Goal: Task Accomplishment & Management: Manage account settings

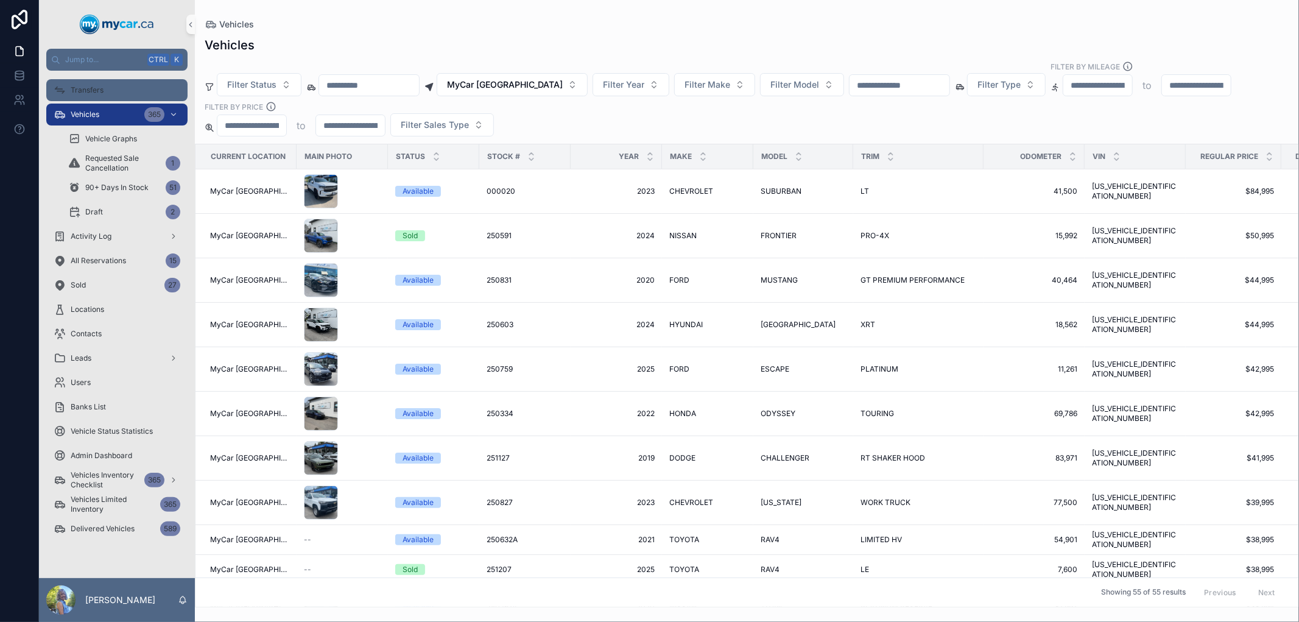
click at [129, 81] on div "Transfers" at bounding box center [117, 89] width 127 height 19
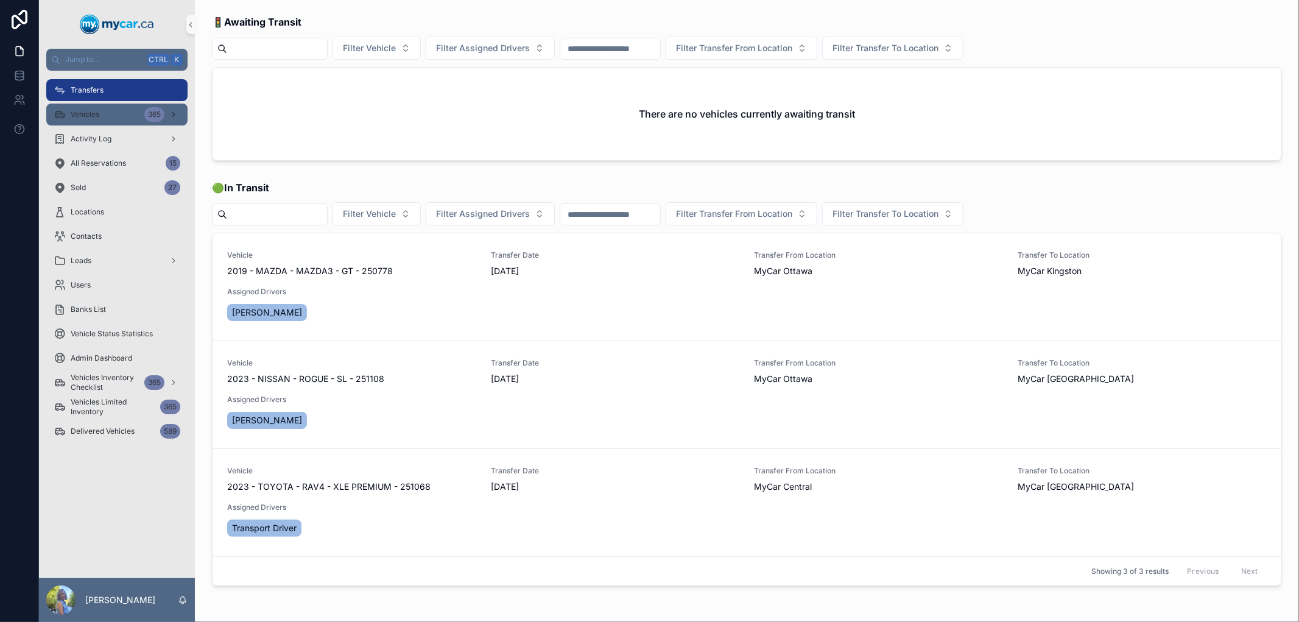
click at [96, 113] on span "Vehicles" at bounding box center [85, 115] width 29 height 10
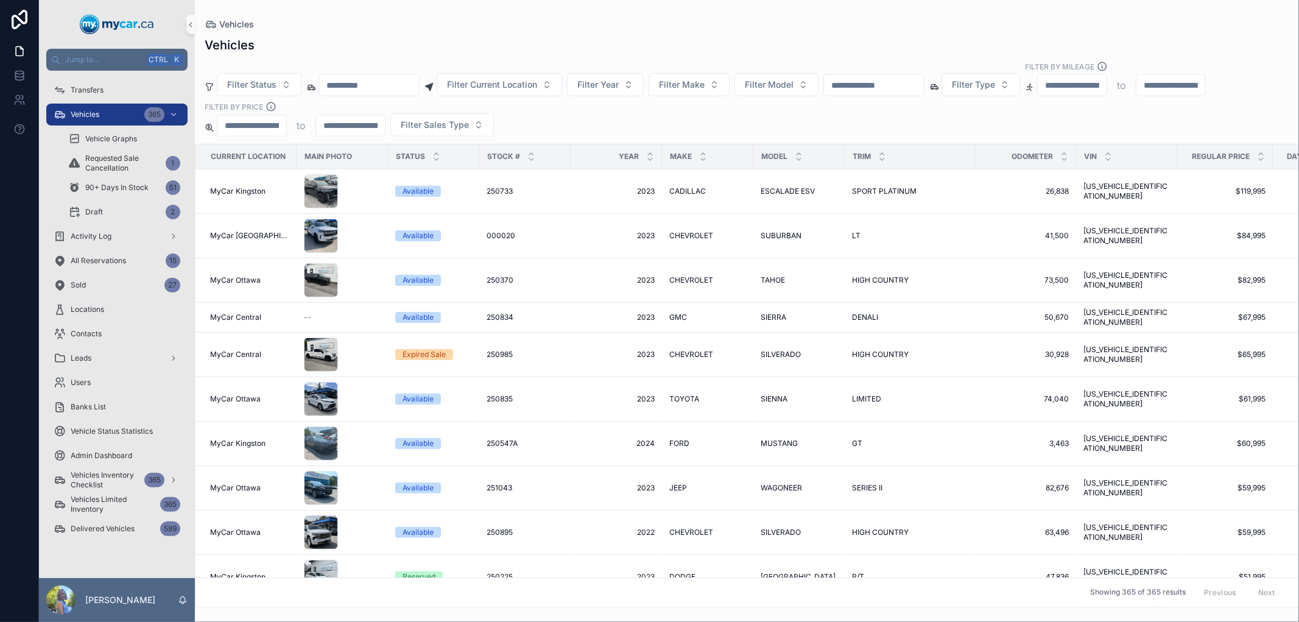
click at [351, 84] on input "scrollable content" at bounding box center [369, 85] width 100 height 17
click at [629, 91] on button "Filter Year" at bounding box center [605, 84] width 77 height 23
click at [601, 267] on div "2022" at bounding box center [634, 260] width 146 height 19
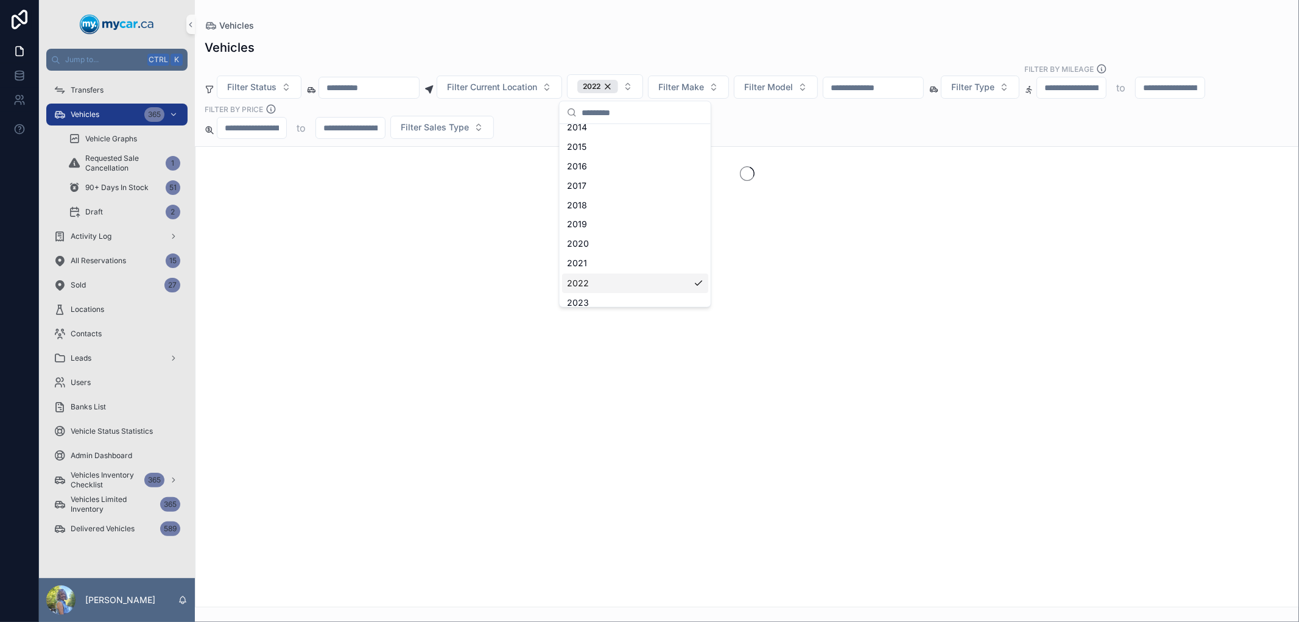
scroll to position [87, 0]
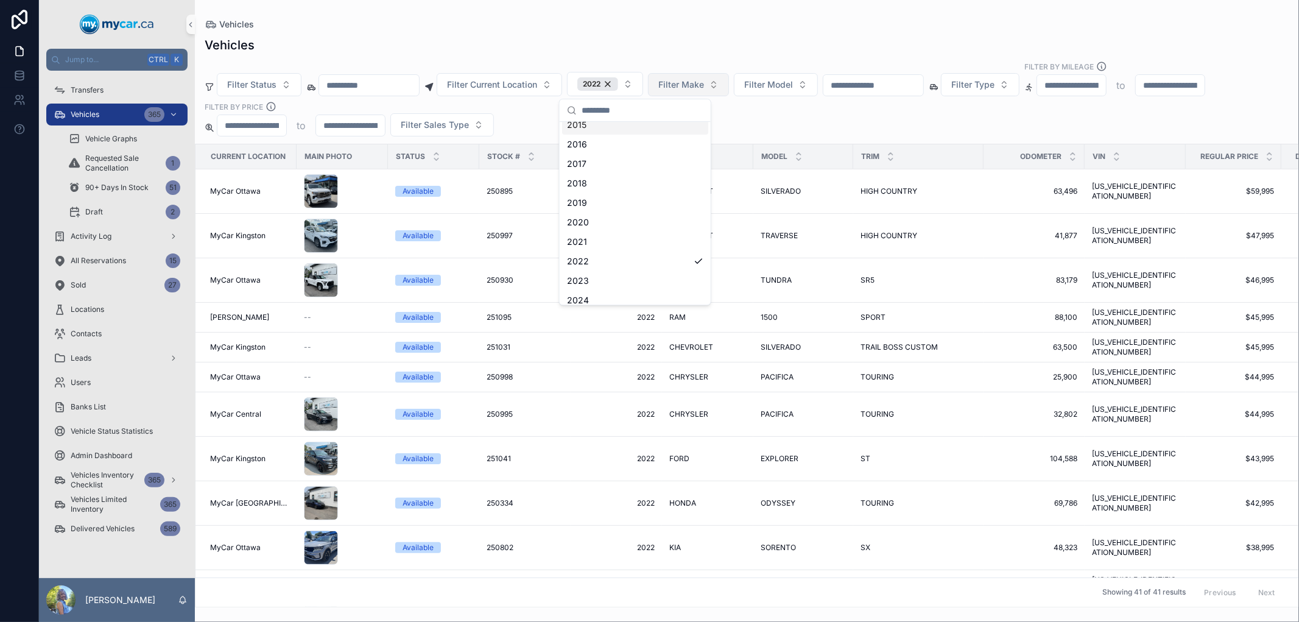
click at [704, 88] on span "Filter Make" at bounding box center [681, 85] width 46 height 12
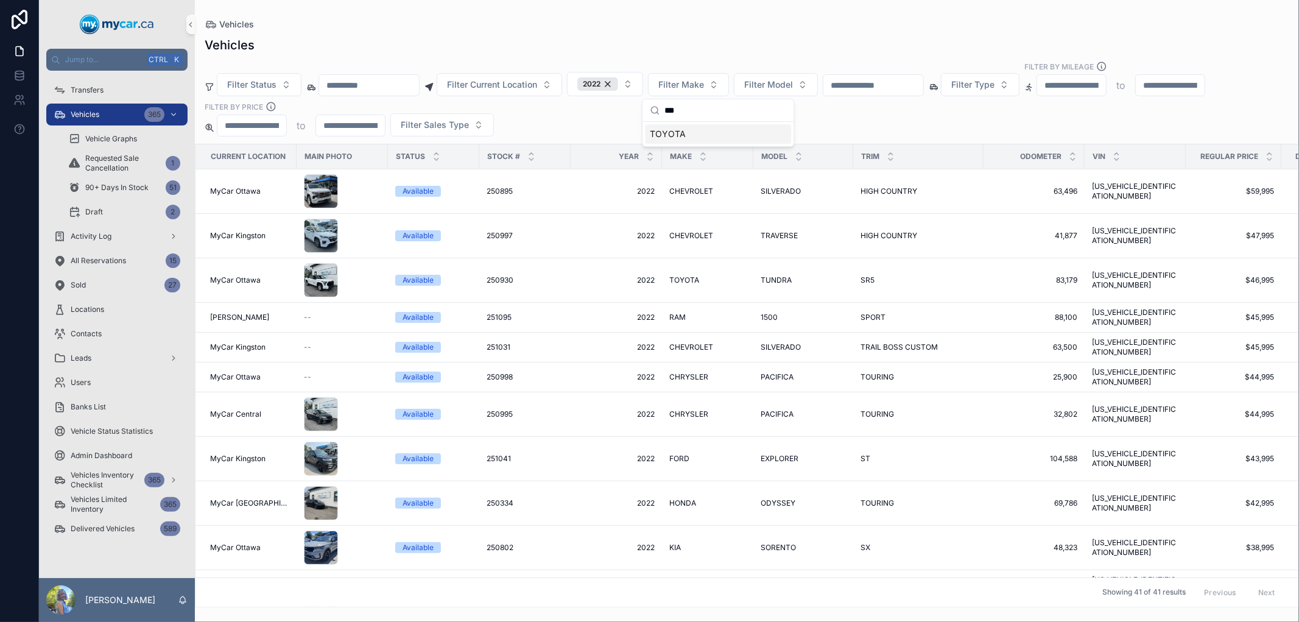
type input "***"
click at [695, 132] on div "TOYOTA" at bounding box center [718, 133] width 146 height 19
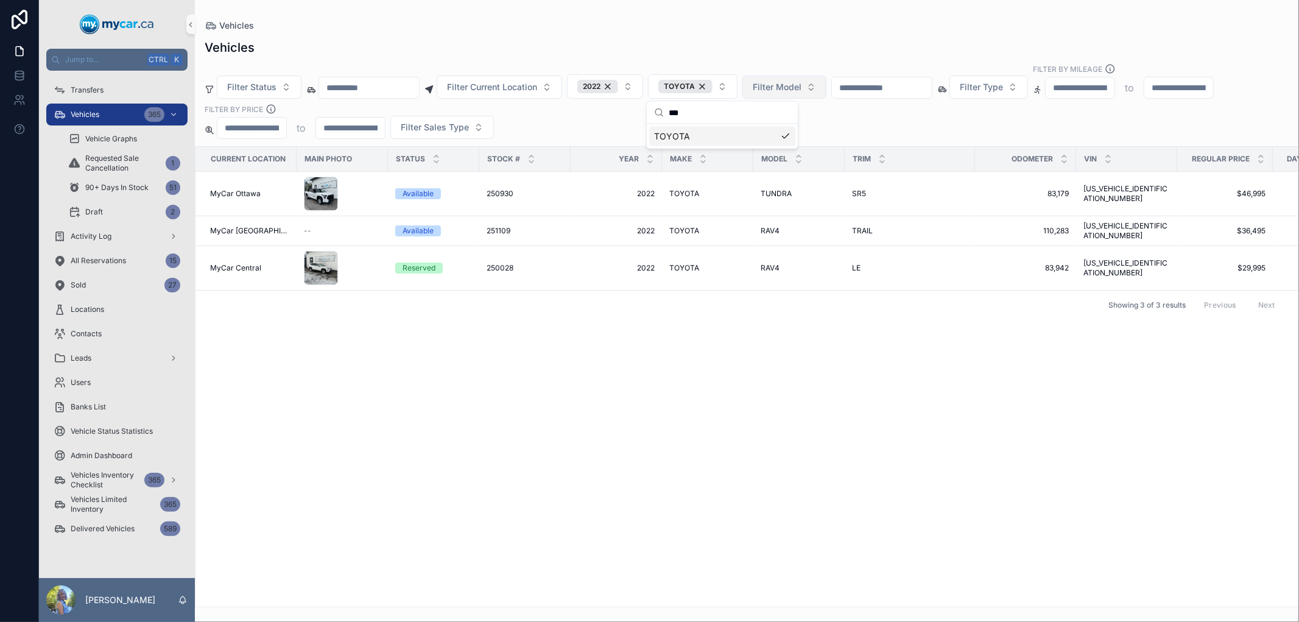
click at [801, 89] on span "Filter Model" at bounding box center [776, 87] width 49 height 12
type input "****"
click at [781, 136] on div "RAV4" at bounding box center [813, 136] width 146 height 19
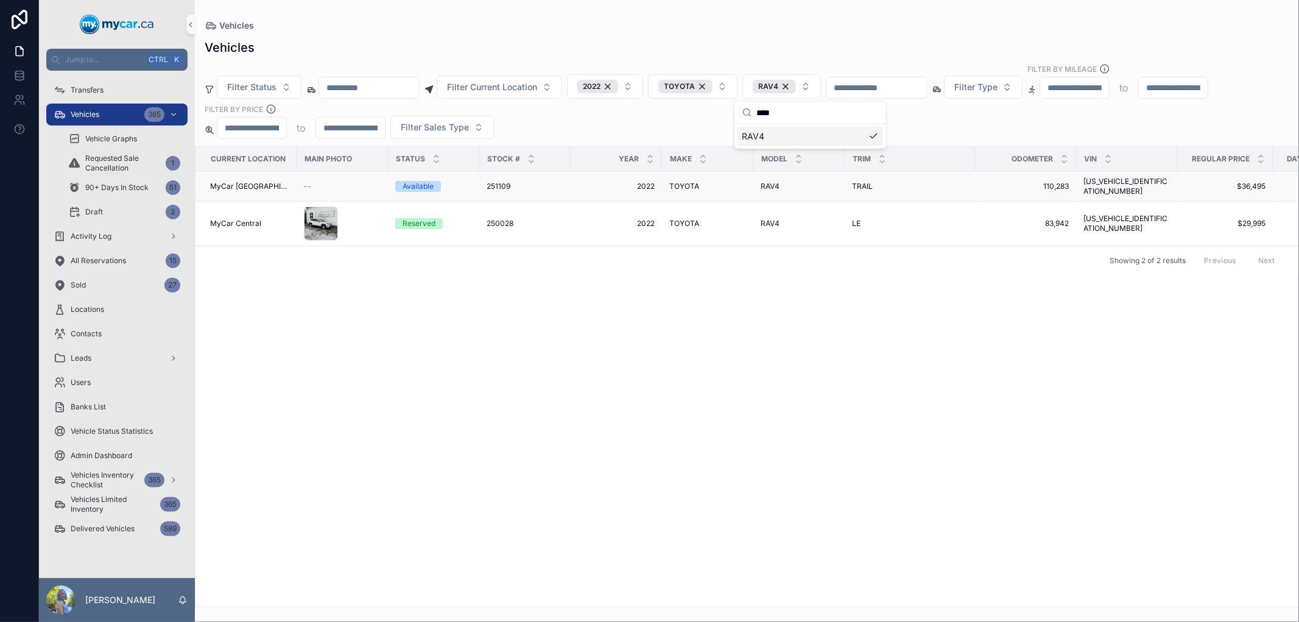
click at [490, 183] on span "251109" at bounding box center [498, 186] width 24 height 10
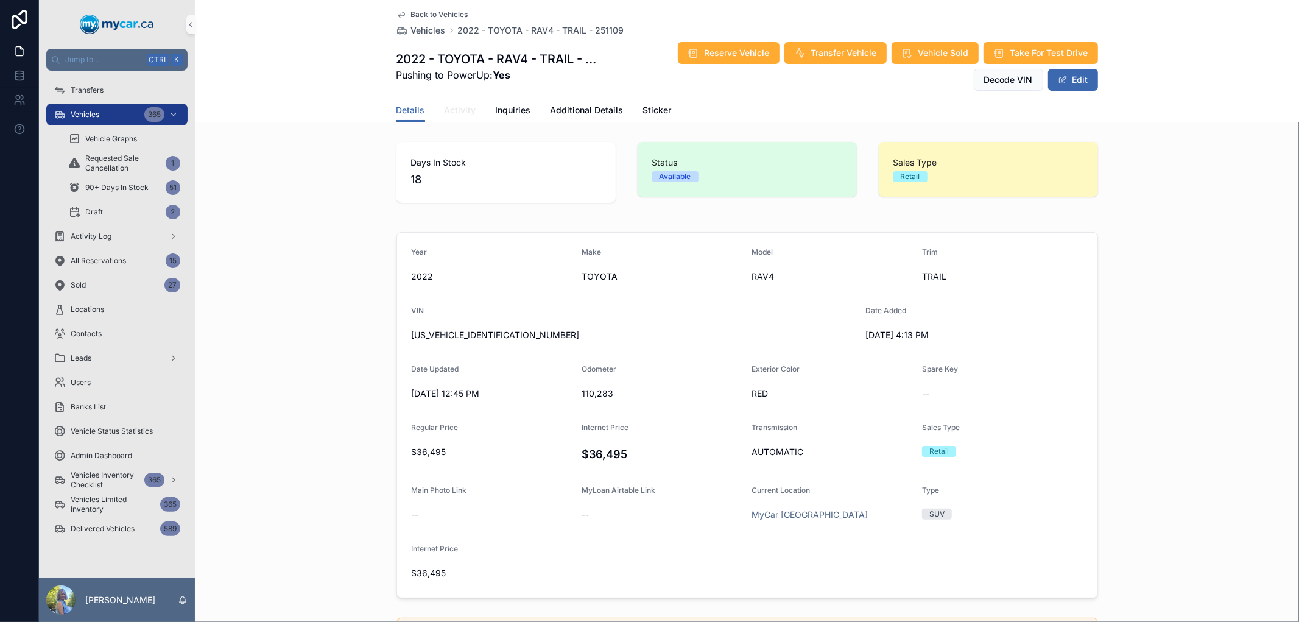
click at [447, 113] on span "Activity" at bounding box center [460, 110] width 32 height 12
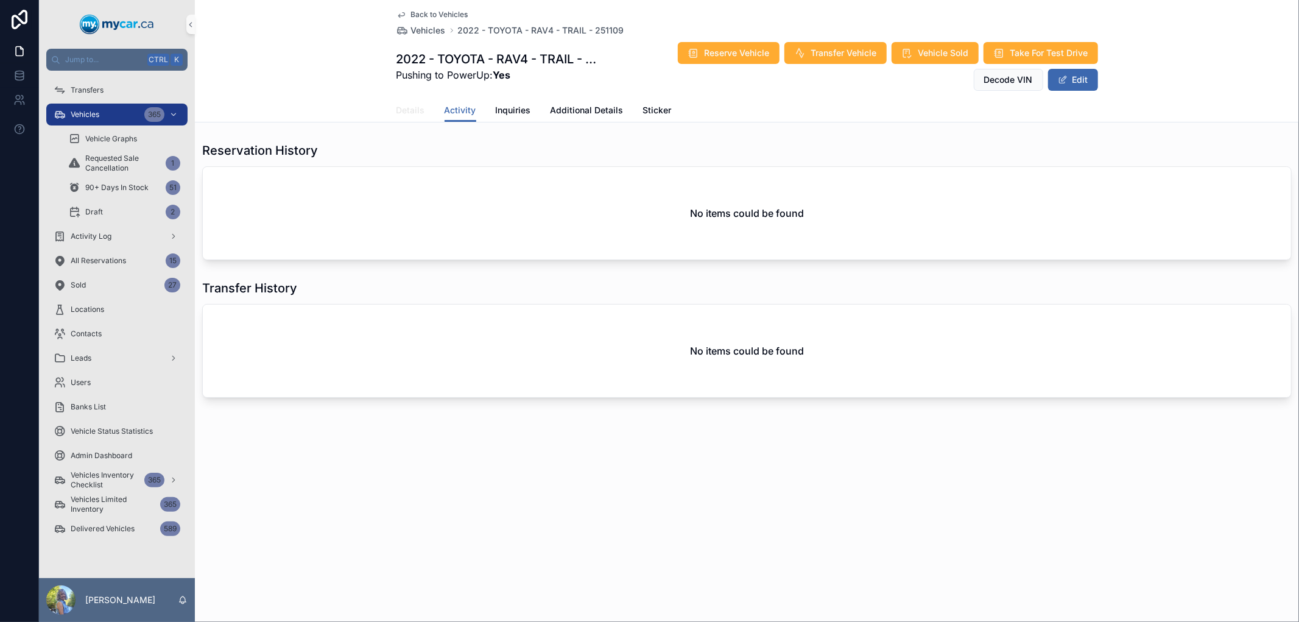
click at [400, 111] on span "Details" at bounding box center [410, 110] width 29 height 12
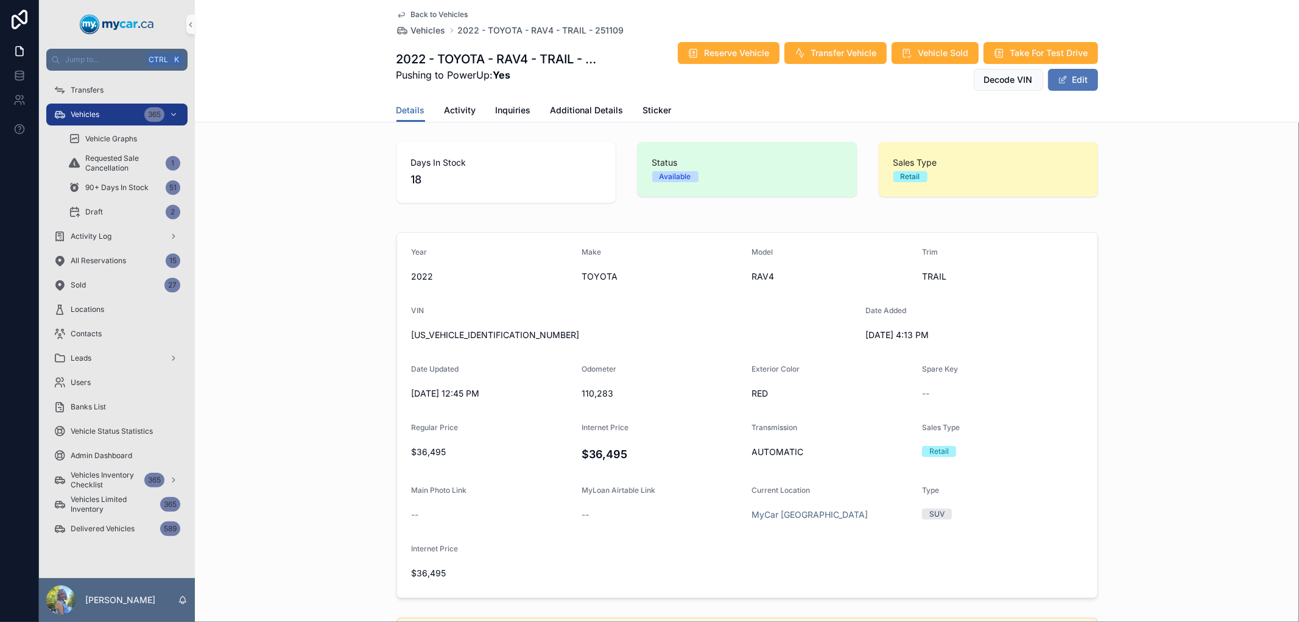
click at [1071, 81] on button "Edit" at bounding box center [1073, 80] width 50 height 22
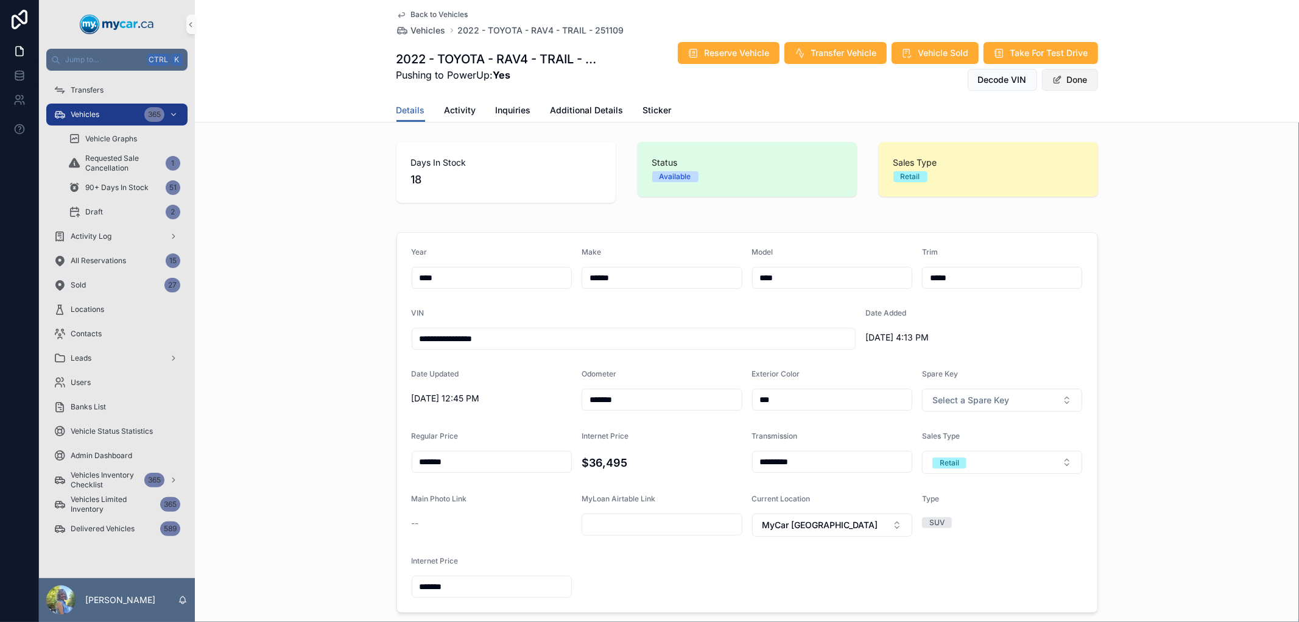
click at [1073, 84] on button "Done" at bounding box center [1070, 80] width 56 height 22
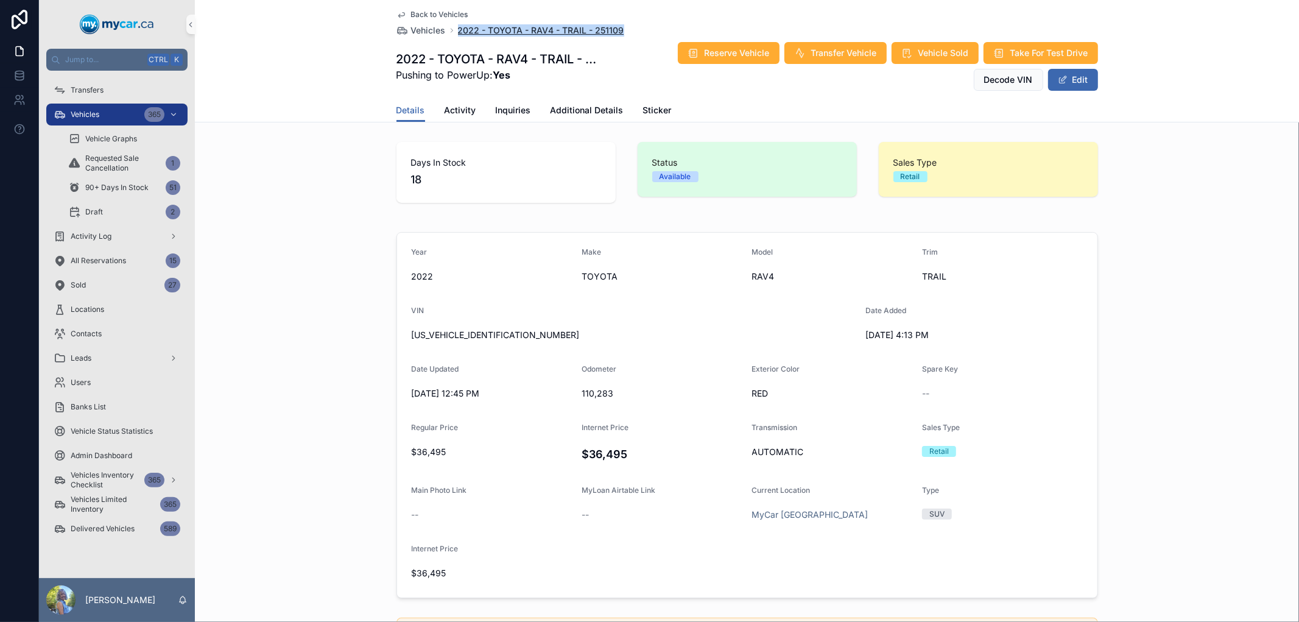
drag, startPoint x: 619, startPoint y: 34, endPoint x: 452, endPoint y: 30, distance: 166.8
click at [452, 30] on div "Back to Vehicles Vehicles 2022 - TOYOTA - RAV4 - TRAIL - 251109" at bounding box center [746, 23] width 701 height 27
copy span "2022 - TOYOTA - RAV4 - TRAIL - 251109"
click at [416, 26] on span "Vehicles" at bounding box center [428, 30] width 35 height 12
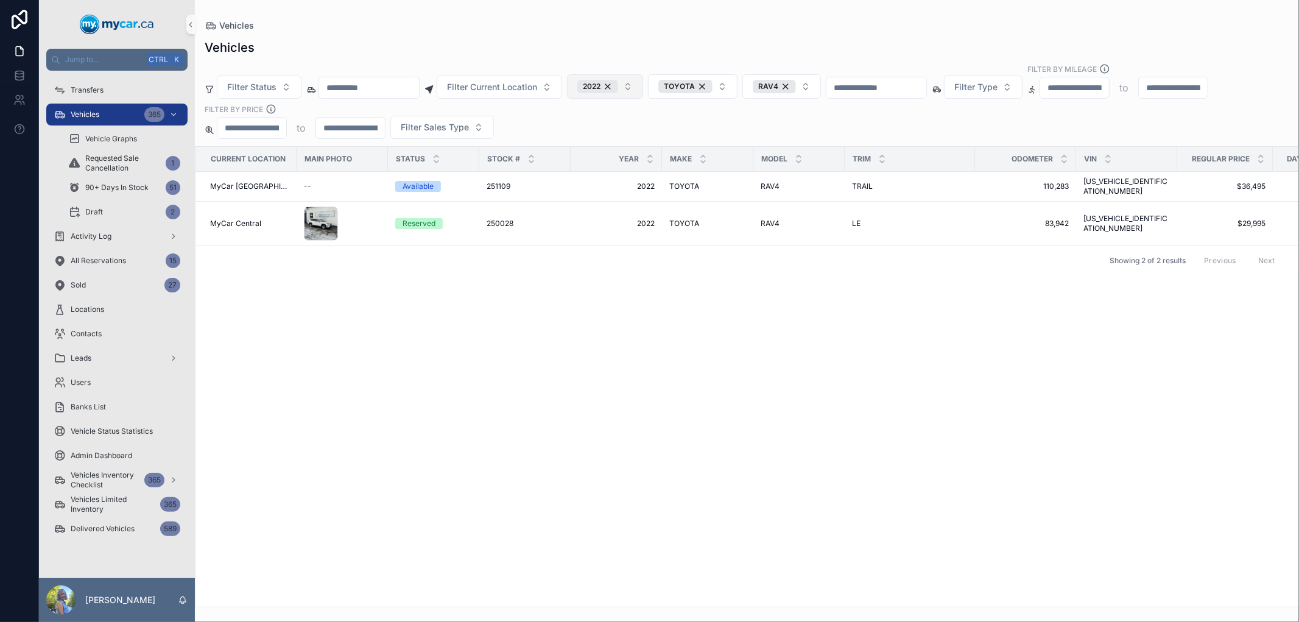
click at [643, 88] on button "2022" at bounding box center [605, 86] width 76 height 24
click at [591, 192] on div "2021" at bounding box center [635, 195] width 146 height 19
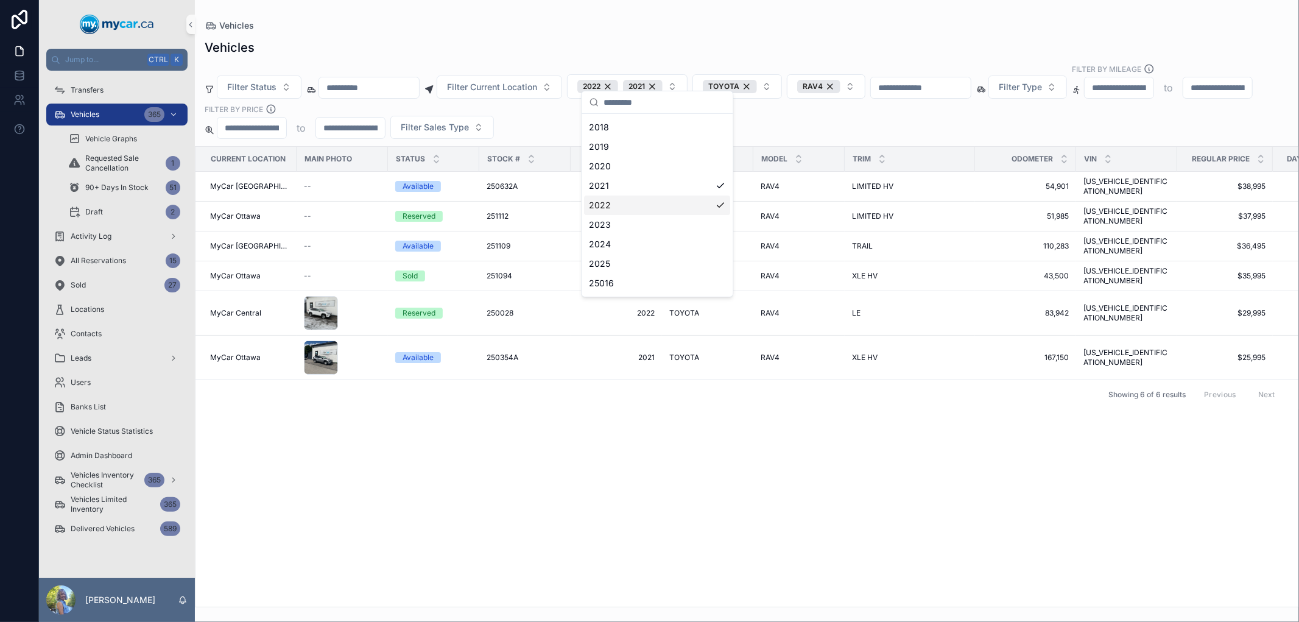
click at [673, 206] on div "2022" at bounding box center [657, 204] width 146 height 19
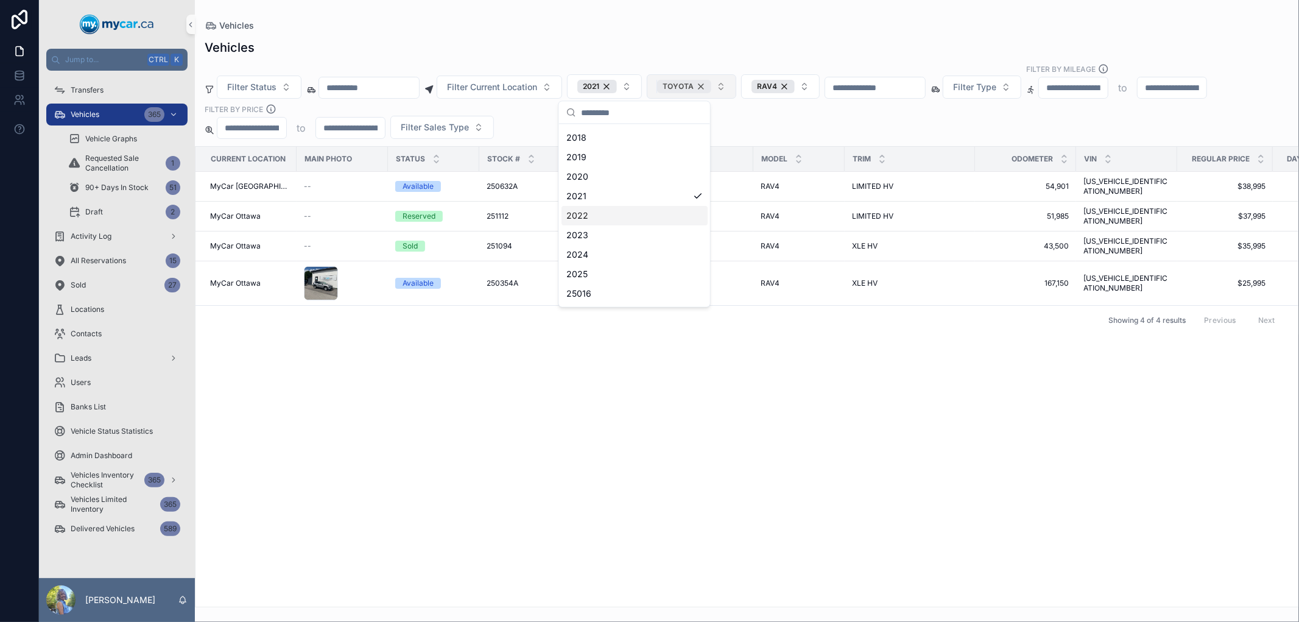
click at [711, 87] on div "TOYOTA" at bounding box center [684, 86] width 54 height 13
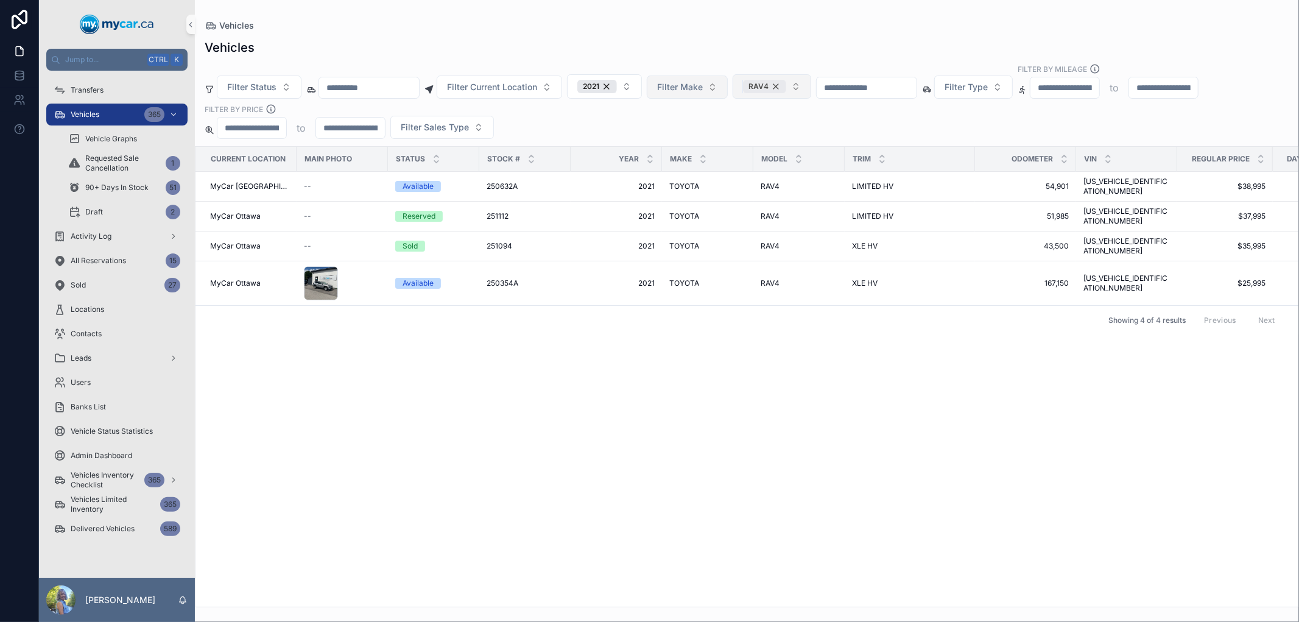
click at [786, 85] on div "RAV4" at bounding box center [764, 86] width 43 height 13
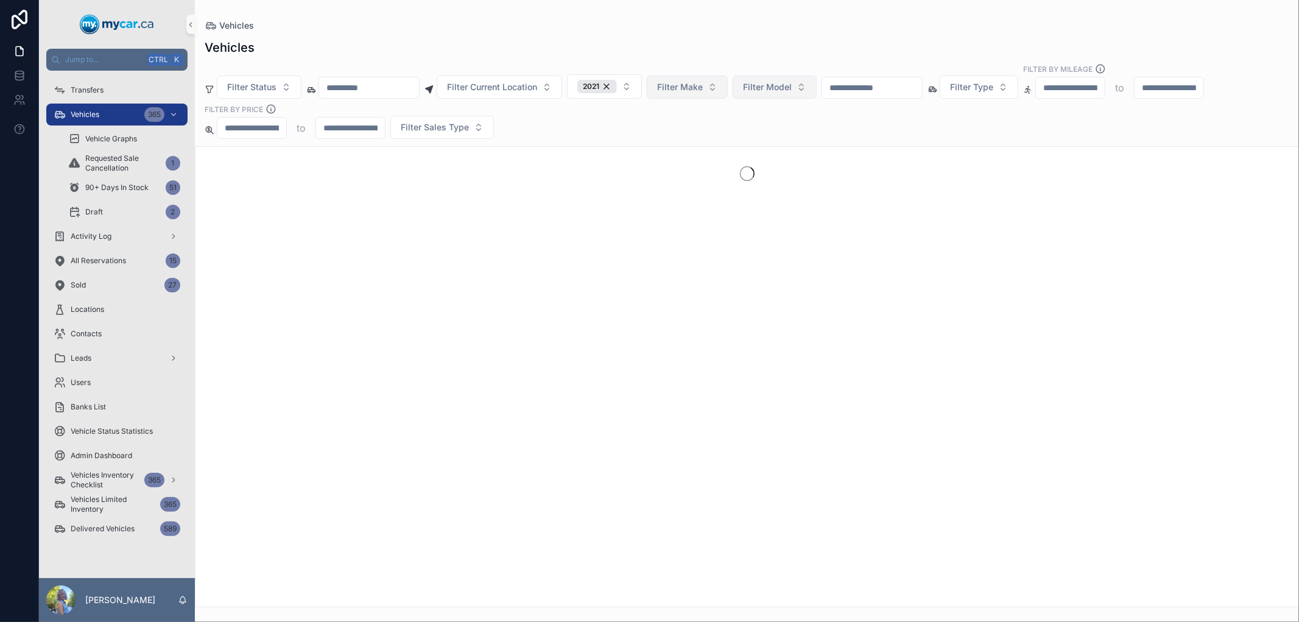
click at [728, 88] on button "Filter Make" at bounding box center [687, 86] width 81 height 23
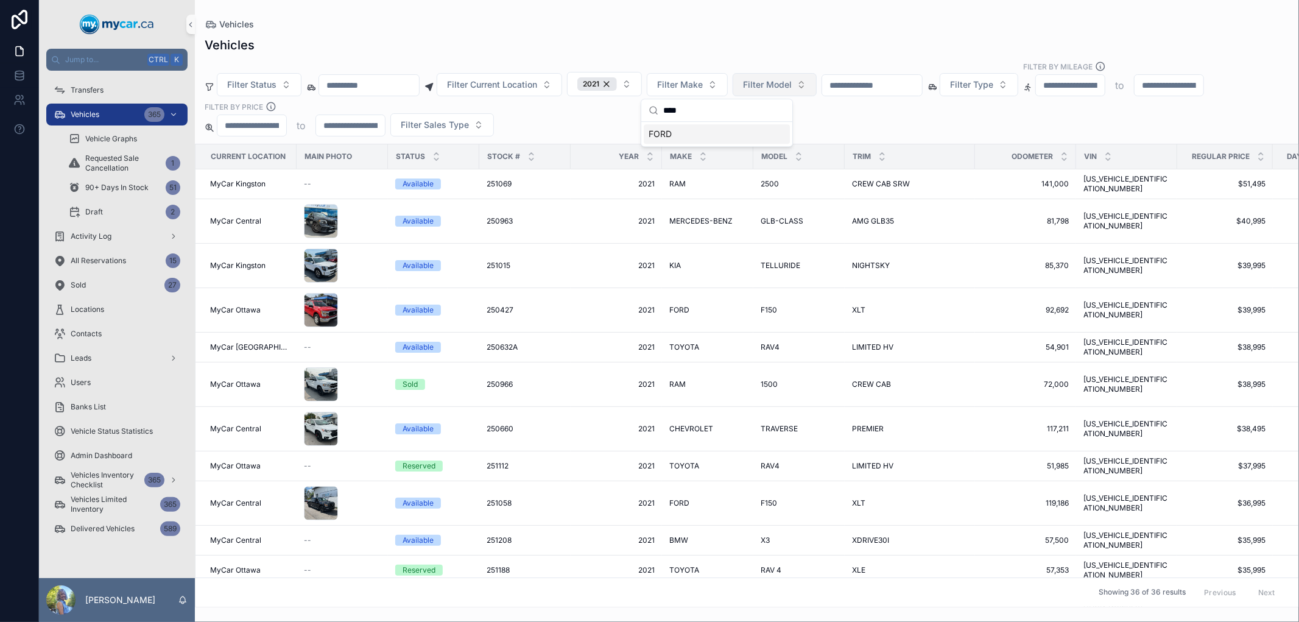
type input "****"
click at [709, 131] on div "FORD" at bounding box center [716, 133] width 146 height 19
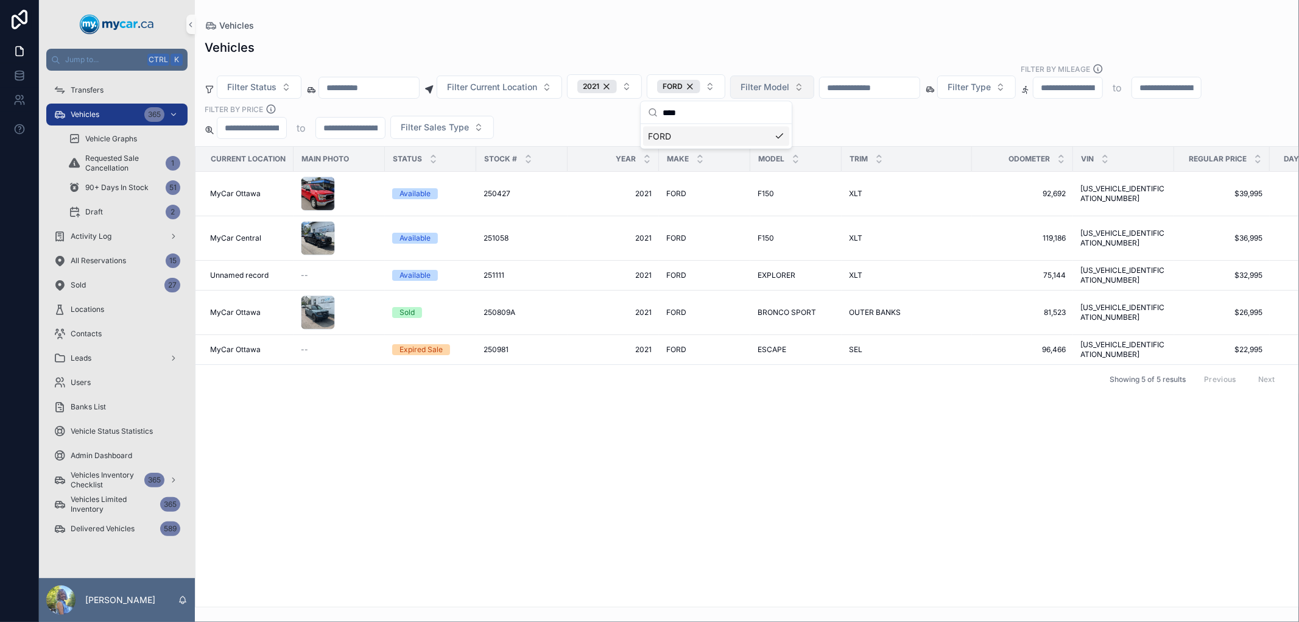
click at [789, 89] on span "Filter Model" at bounding box center [764, 87] width 49 height 12
type input "****"
click at [774, 138] on span "EXPLORER" at bounding box center [756, 136] width 44 height 12
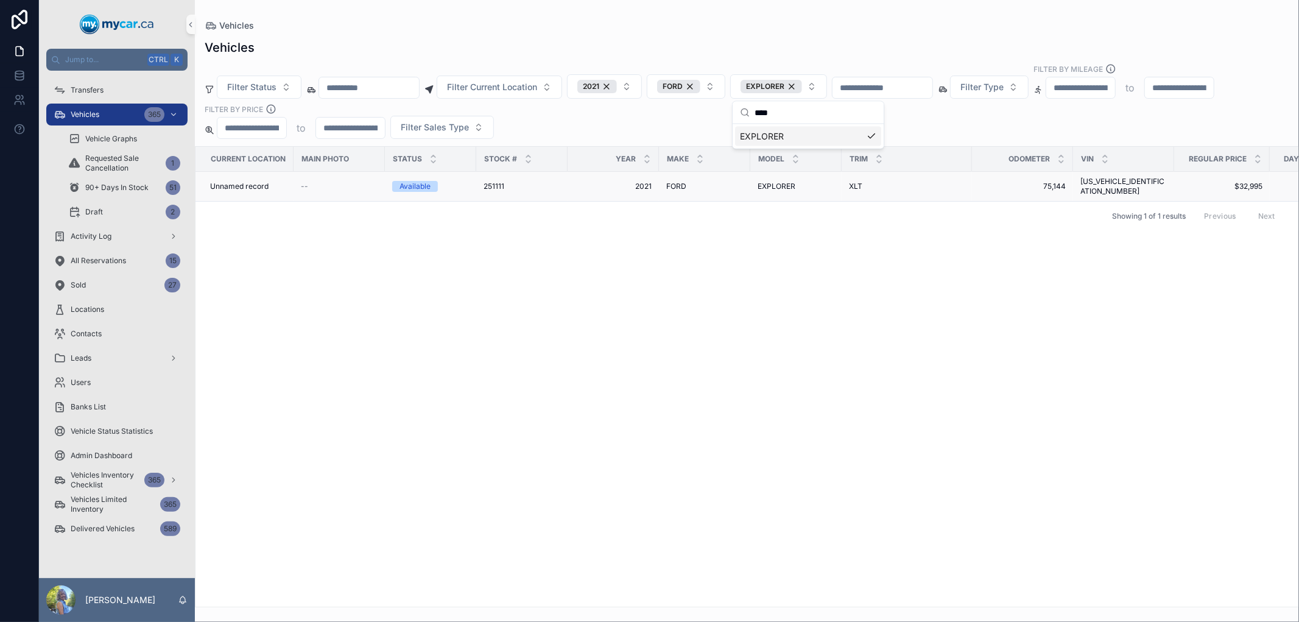
click at [486, 184] on span "251111" at bounding box center [493, 186] width 21 height 10
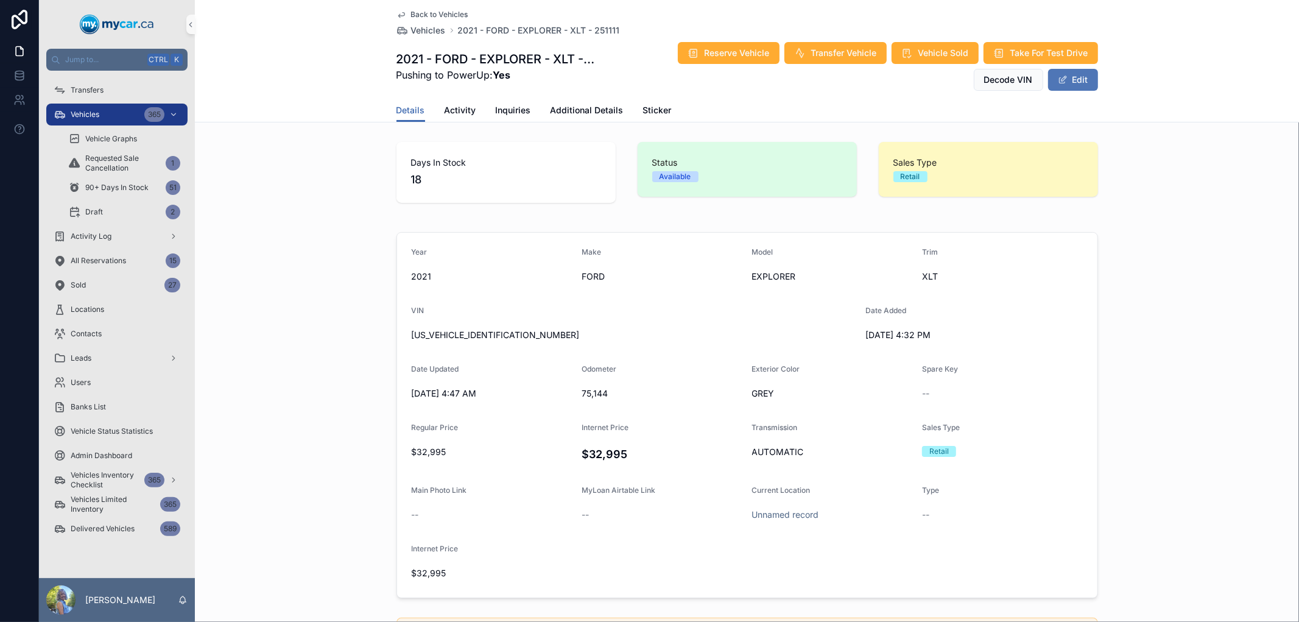
click at [1075, 77] on button "Edit" at bounding box center [1073, 80] width 50 height 22
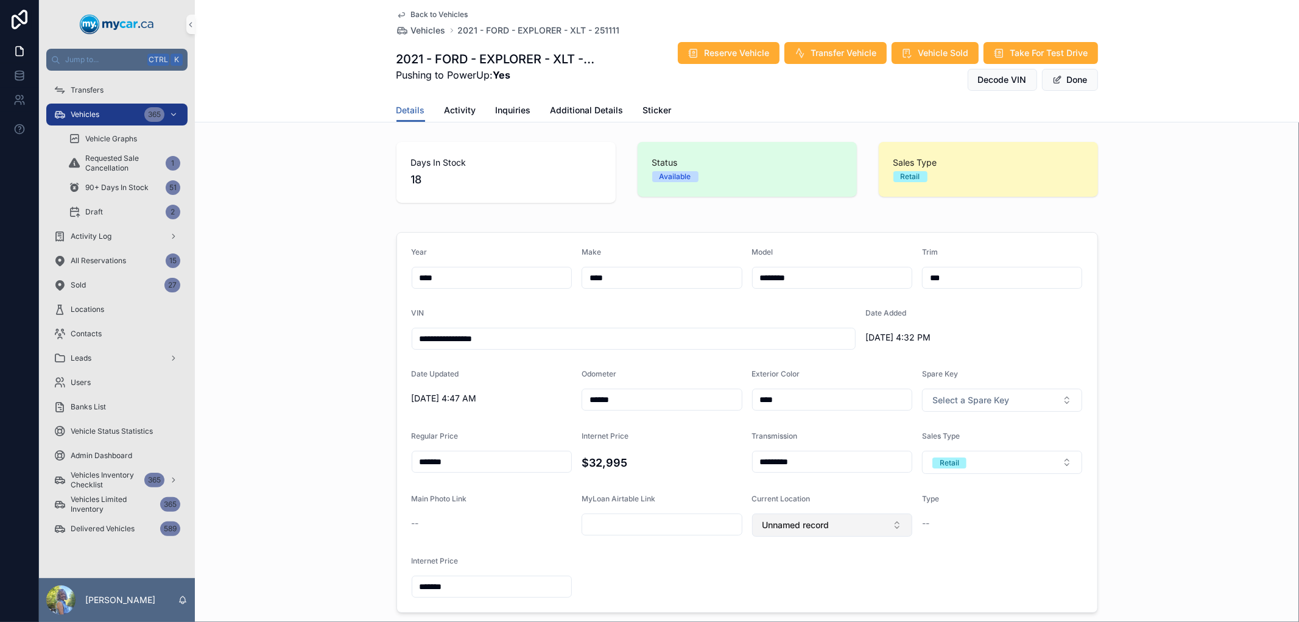
click at [889, 532] on button "Unnamed record" at bounding box center [832, 524] width 160 height 23
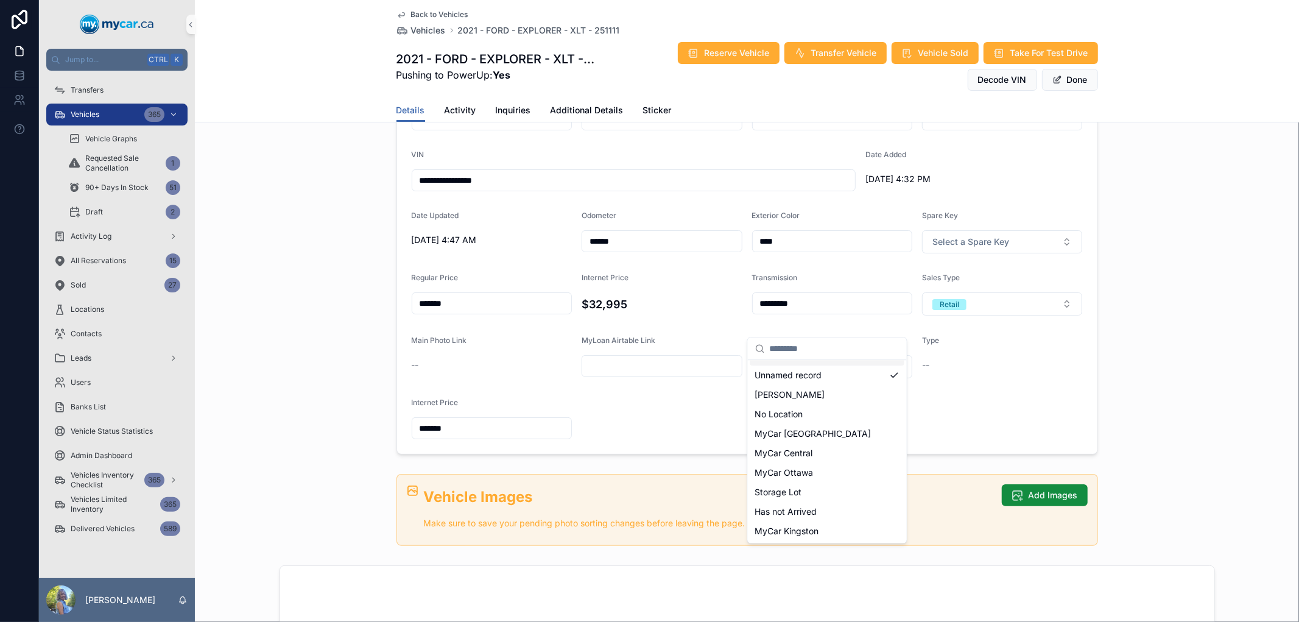
scroll to position [203, 0]
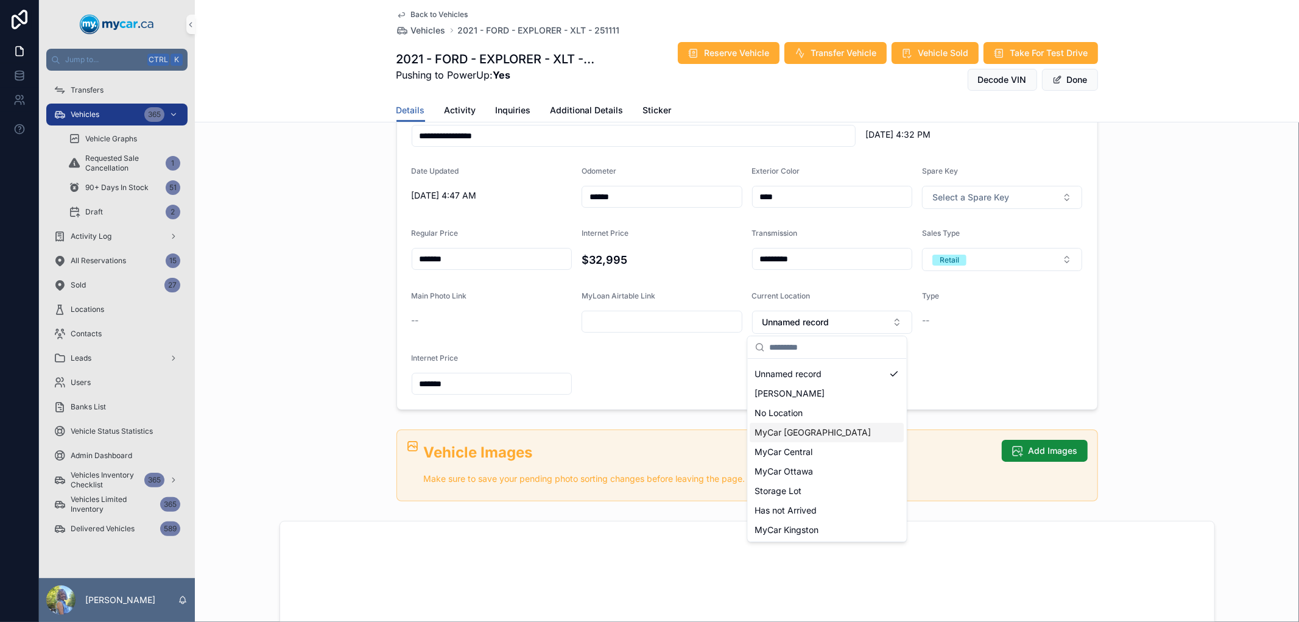
click at [816, 433] on span "MyCar [GEOGRAPHIC_DATA]" at bounding box center [813, 432] width 116 height 12
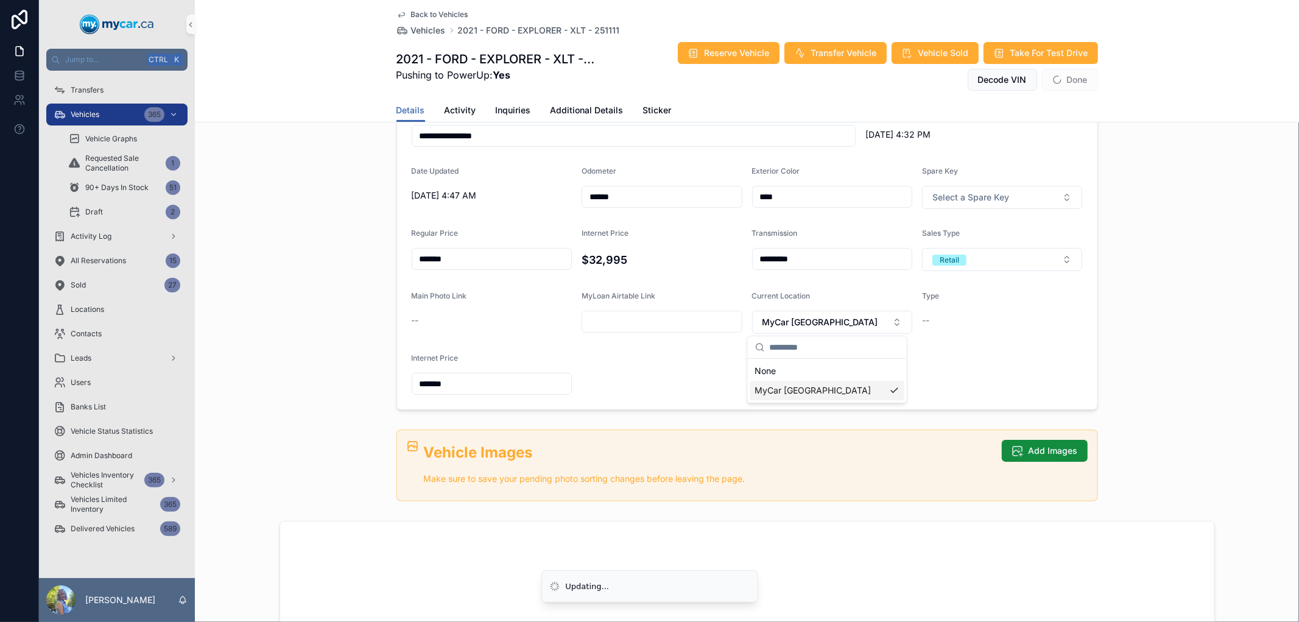
scroll to position [0, 0]
click at [1066, 77] on button "Done" at bounding box center [1070, 80] width 56 height 22
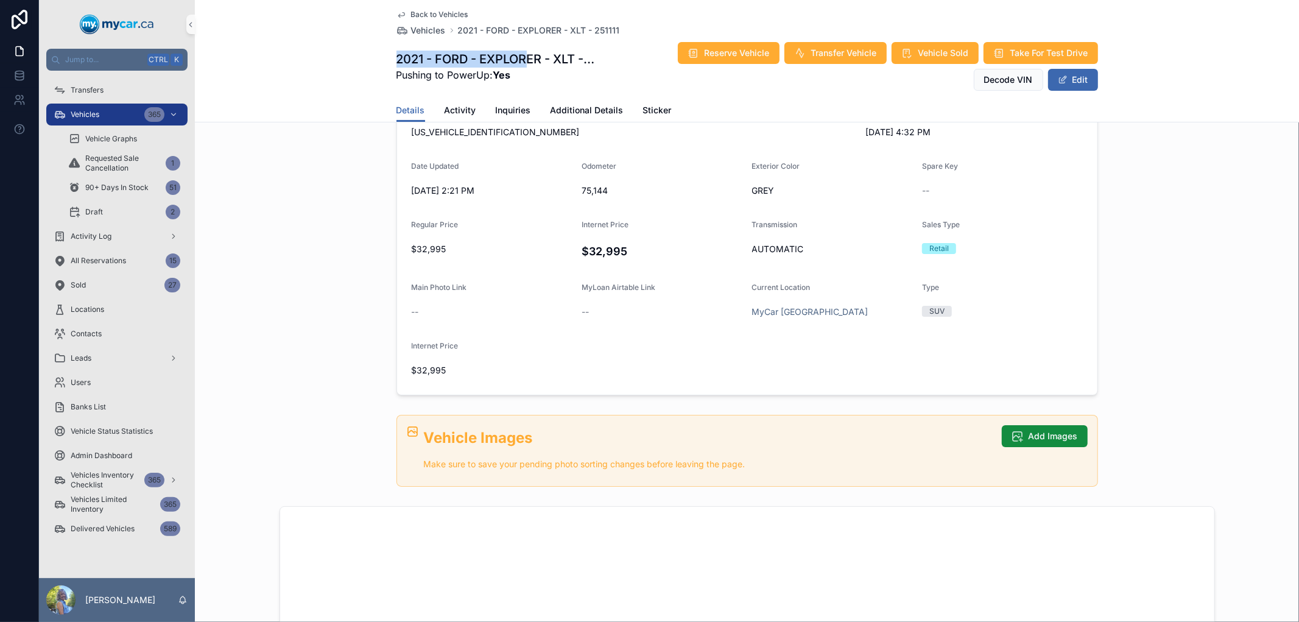
drag, startPoint x: 392, startPoint y: 58, endPoint x: 522, endPoint y: 58, distance: 129.7
click at [522, 58] on h1 "2021 - FORD - EXPLORER - XLT - 251111" at bounding box center [496, 59] width 201 height 17
drag, startPoint x: 451, startPoint y: 29, endPoint x: 619, endPoint y: 30, distance: 167.4
click at [619, 30] on div "Back to Vehicles Vehicles 2021 - FORD - EXPLORER - XLT - 251111" at bounding box center [746, 23] width 701 height 27
copy span "2021 - FORD - EXPLORER - XLT - 251111"
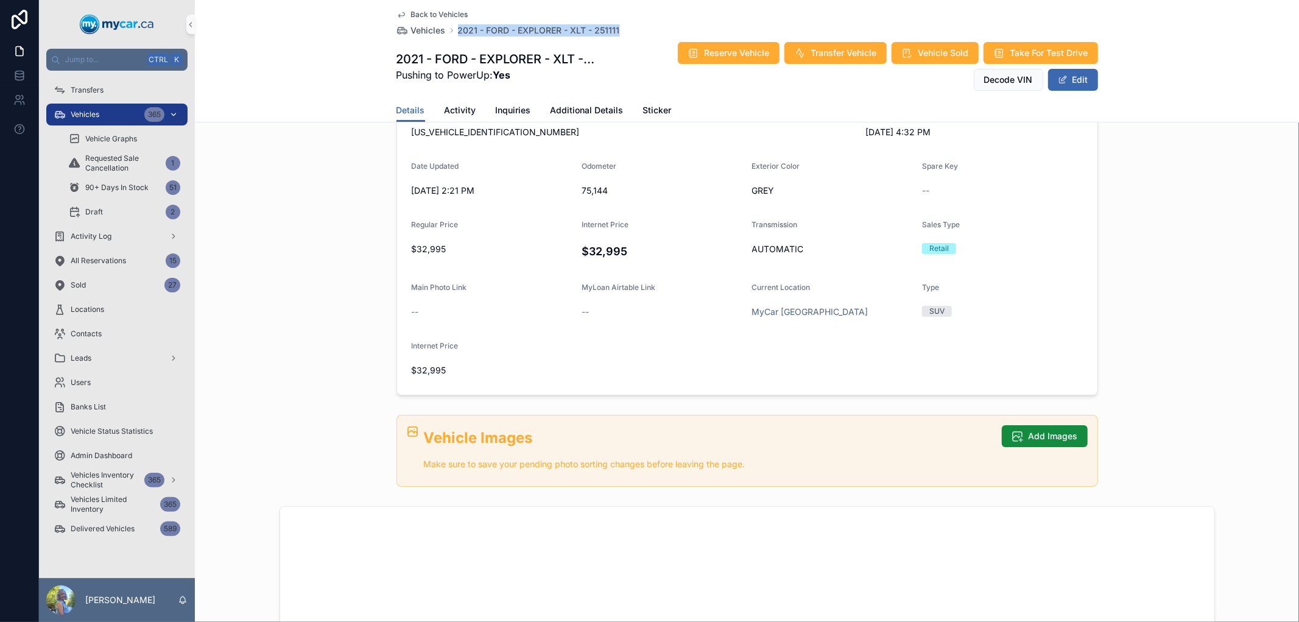
click at [74, 107] on div "Vehicles 365" at bounding box center [117, 114] width 127 height 19
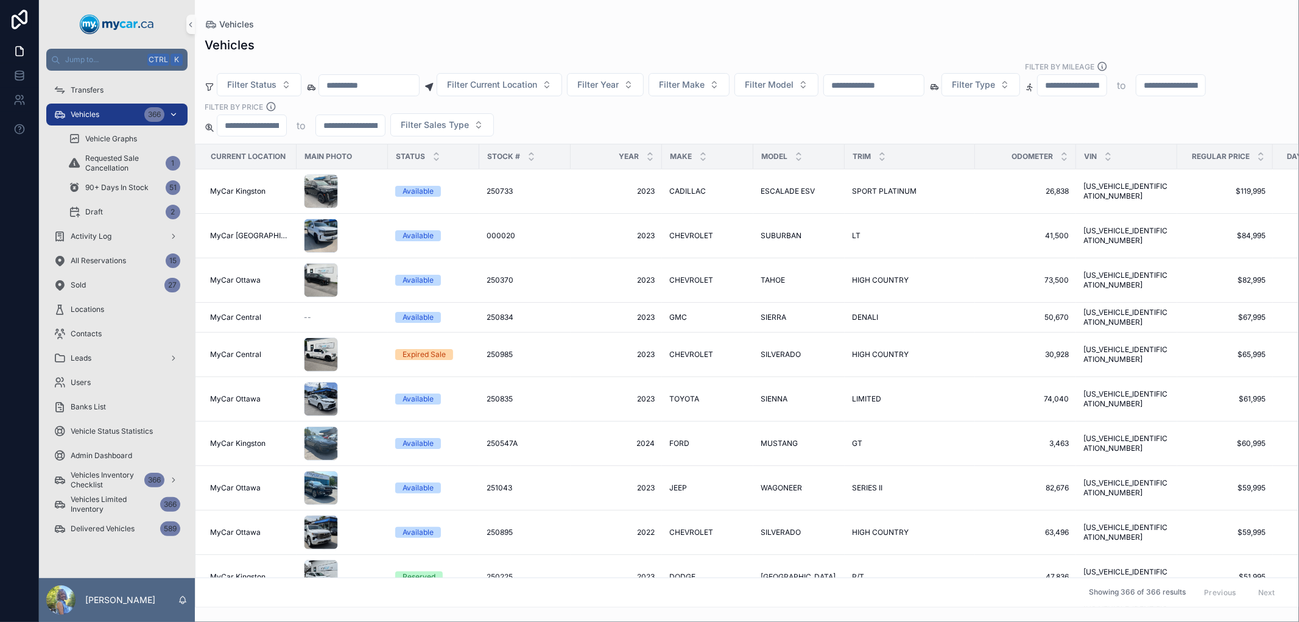
click at [114, 106] on div "Vehicles 366" at bounding box center [117, 114] width 127 height 19
click at [114, 113] on div "Vehicles 365" at bounding box center [117, 114] width 127 height 19
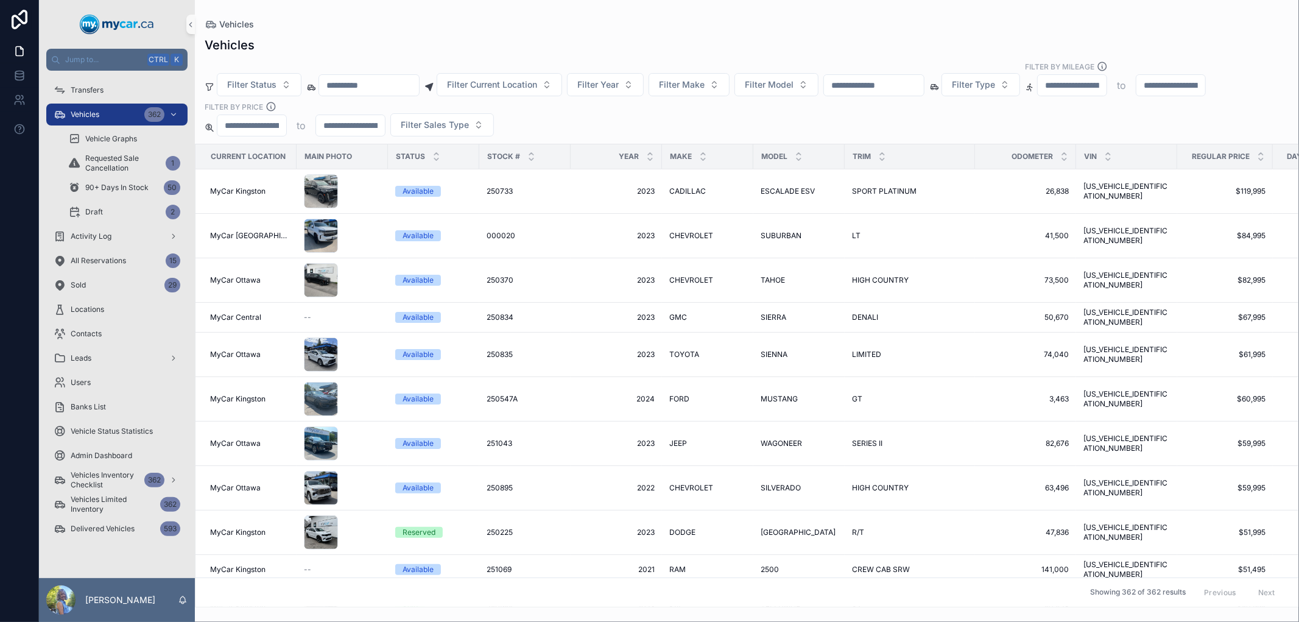
click at [918, 83] on input "scrollable content" at bounding box center [874, 85] width 100 height 17
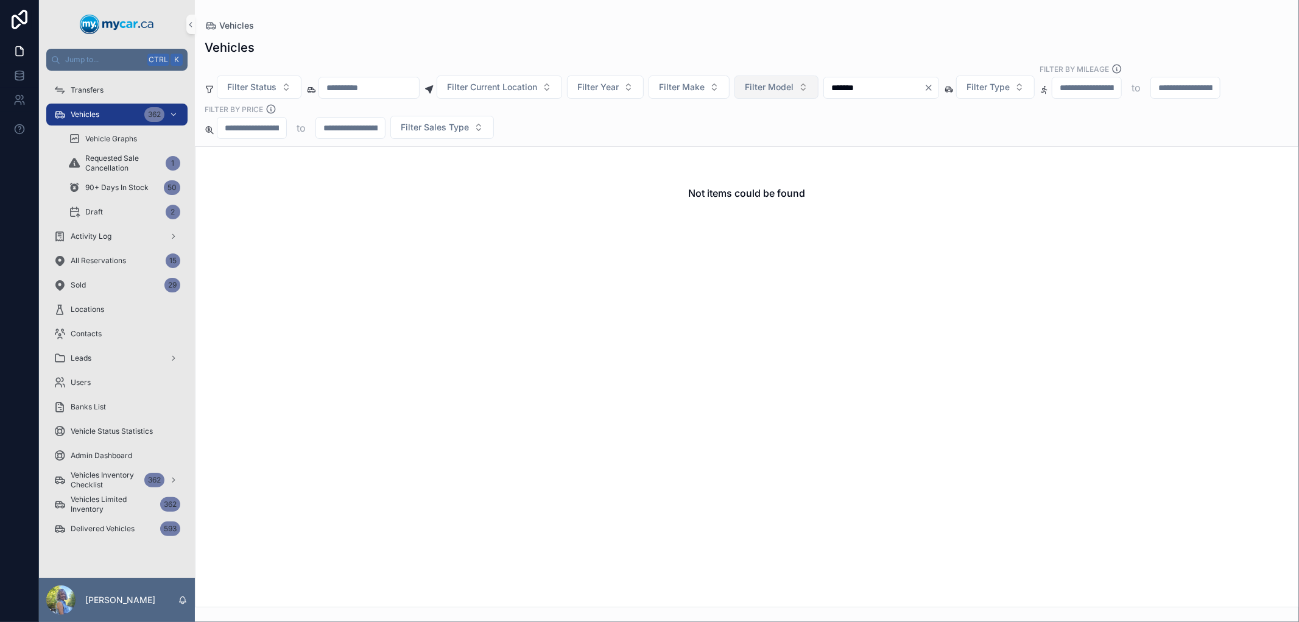
drag, startPoint x: 903, startPoint y: 86, endPoint x: 821, endPoint y: 86, distance: 82.8
click at [821, 86] on div "Filter Status Filter Current Location Filter Year Filter Make Filter Model ****…" at bounding box center [747, 100] width 1104 height 75
type input "*******"
click at [919, 47] on div "Vehicles" at bounding box center [747, 47] width 1084 height 17
click at [111, 234] on span "Activity Log" at bounding box center [91, 236] width 41 height 10
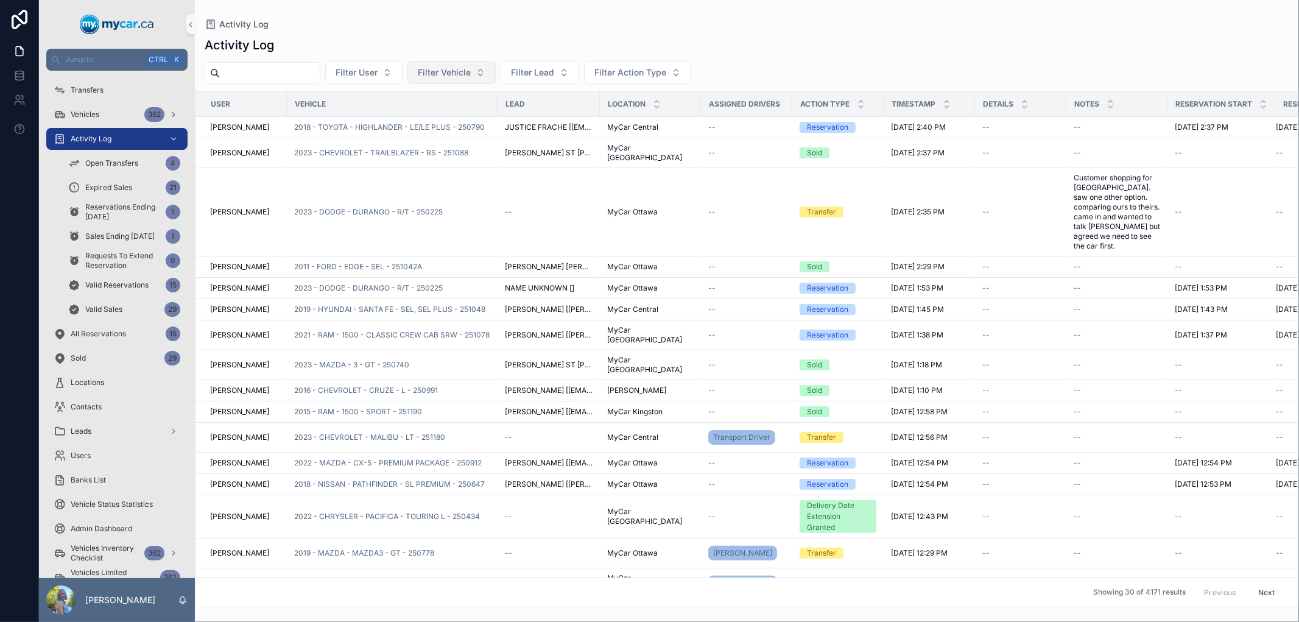
click at [459, 75] on span "Filter Vehicle" at bounding box center [444, 72] width 53 height 12
type input "*******"
click at [460, 122] on span "2017 - HYUNDAI - [GEOGRAPHIC_DATA] - SE - 241274A" at bounding box center [473, 122] width 122 height 12
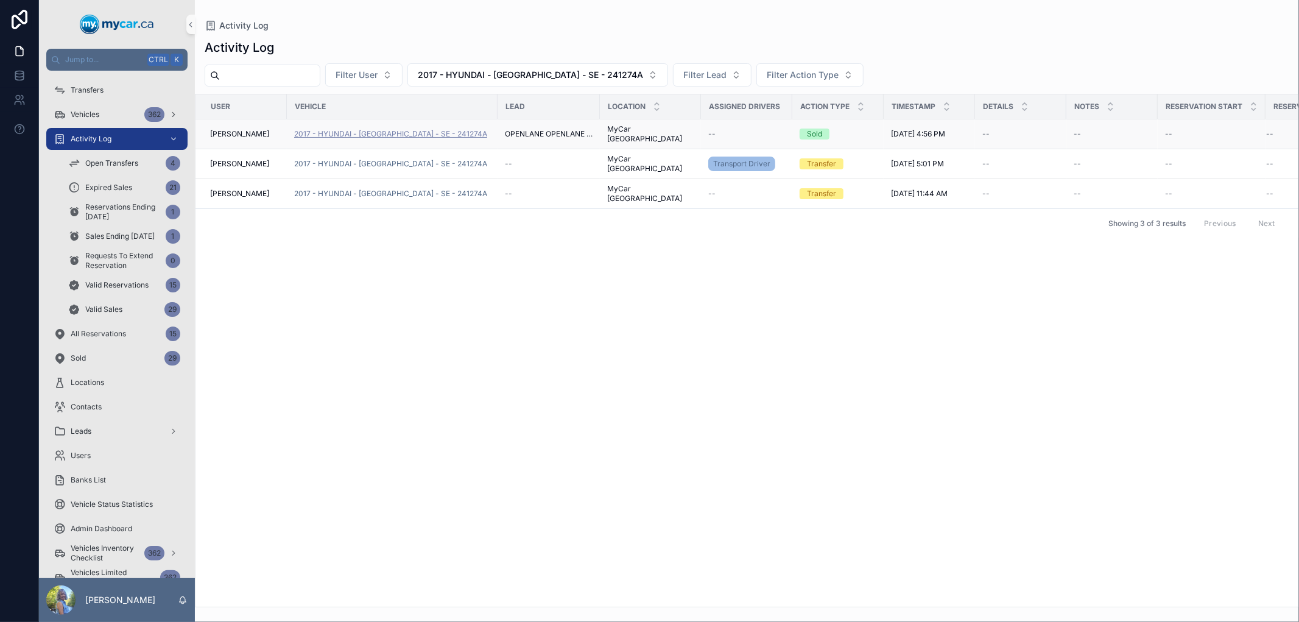
click at [438, 129] on span "2017 - HYUNDAI - [GEOGRAPHIC_DATA] - SE - 241274A" at bounding box center [390, 134] width 193 height 10
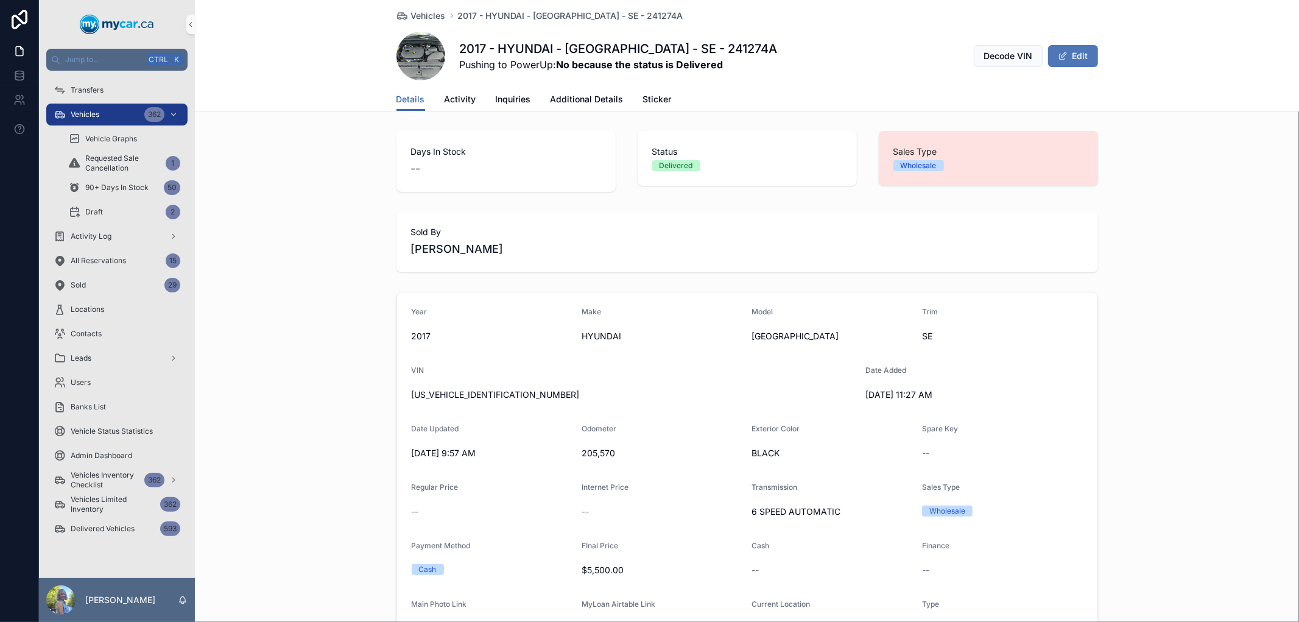
click at [1075, 52] on button "Edit" at bounding box center [1073, 56] width 50 height 22
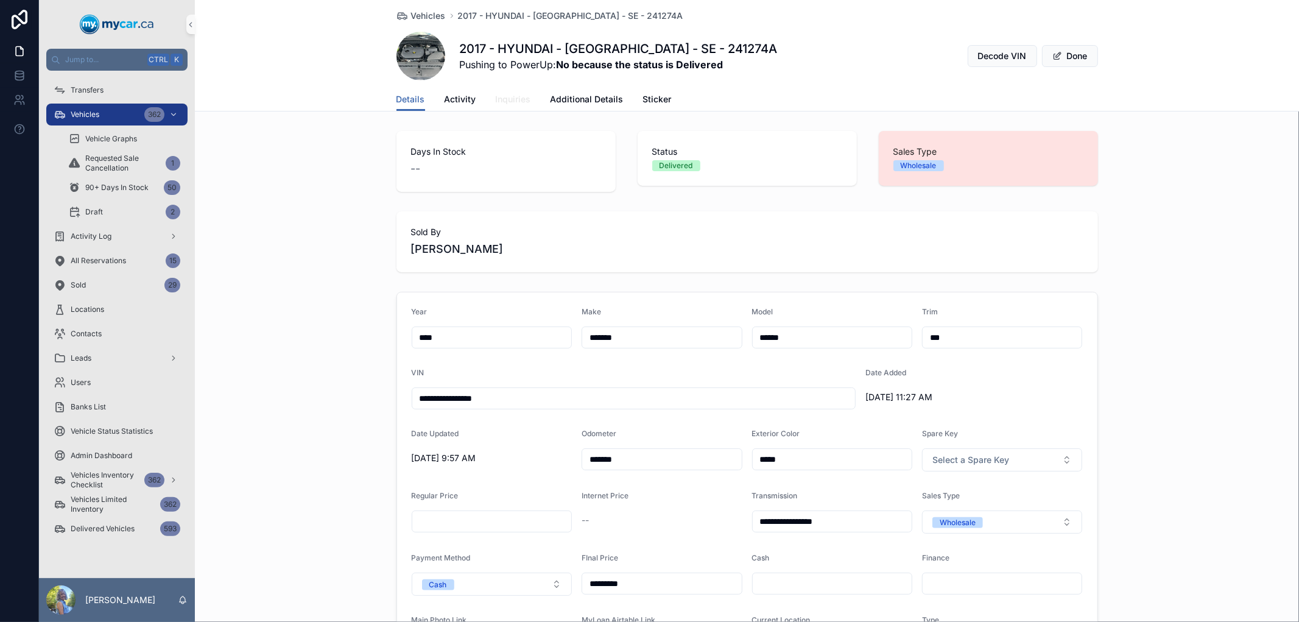
click at [513, 100] on span "Inquiries" at bounding box center [513, 99] width 35 height 12
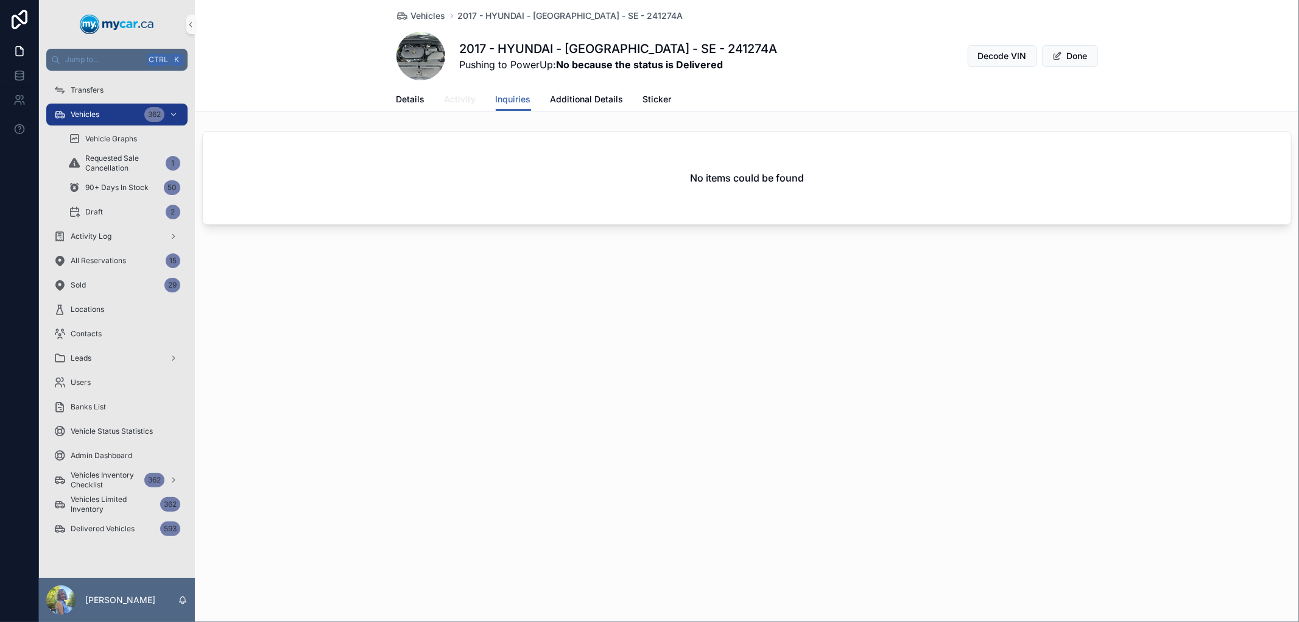
click at [461, 100] on span "Activity" at bounding box center [460, 99] width 32 height 12
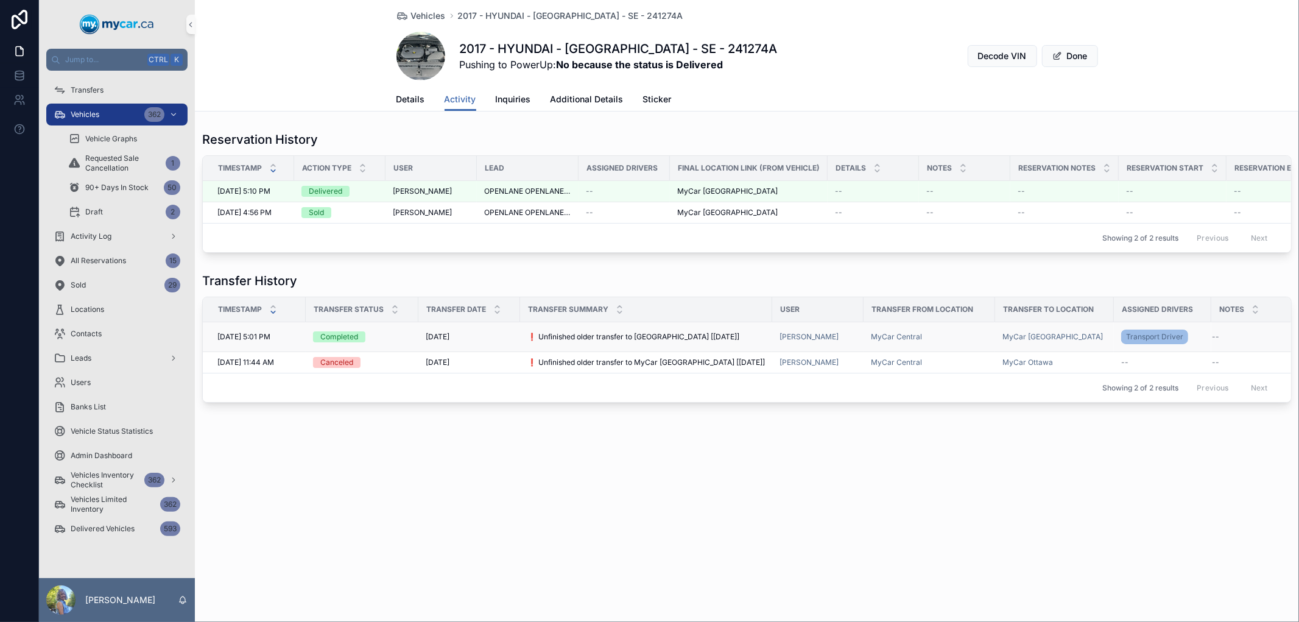
click at [558, 342] on span "❗ Unfinished older transfer to [GEOGRAPHIC_DATA] [[DATE]]" at bounding box center [633, 337] width 212 height 10
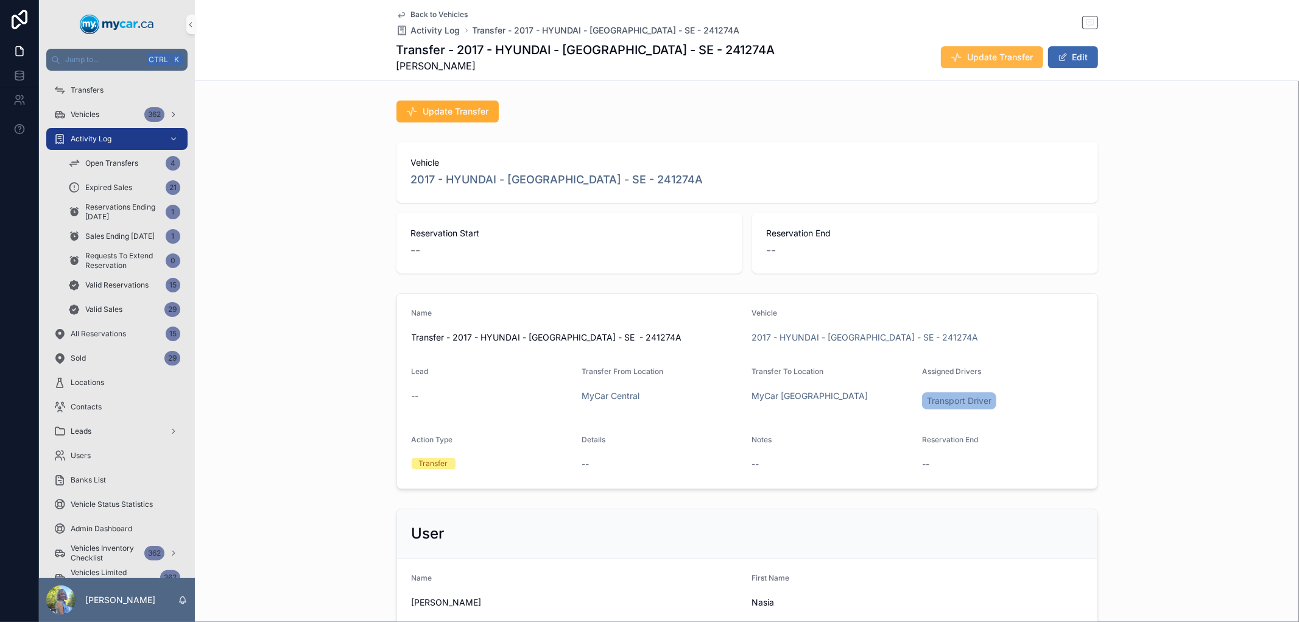
click at [1006, 57] on span "Update Transfer" at bounding box center [1000, 57] width 66 height 12
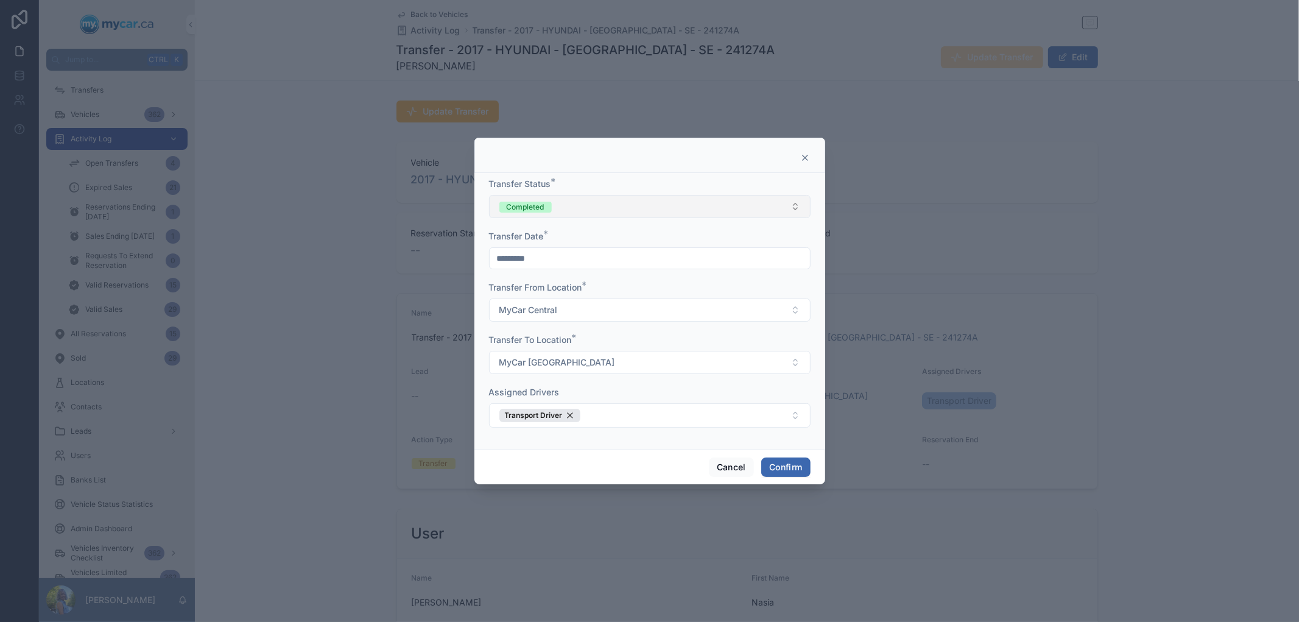
click at [798, 202] on button "Completed" at bounding box center [649, 206] width 321 height 23
click at [581, 275] on div "In Transit" at bounding box center [648, 273] width 315 height 18
click at [589, 312] on button "MyCar Central" at bounding box center [649, 309] width 321 height 23
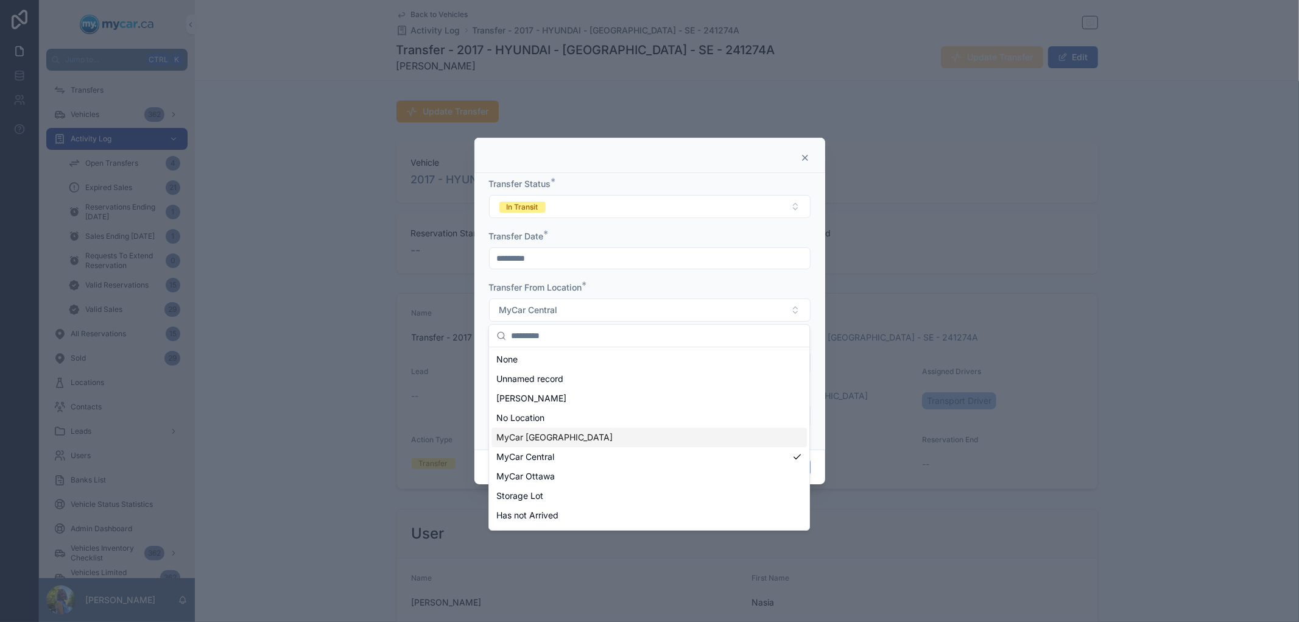
click at [567, 437] on div "MyCar [GEOGRAPHIC_DATA]" at bounding box center [648, 436] width 315 height 19
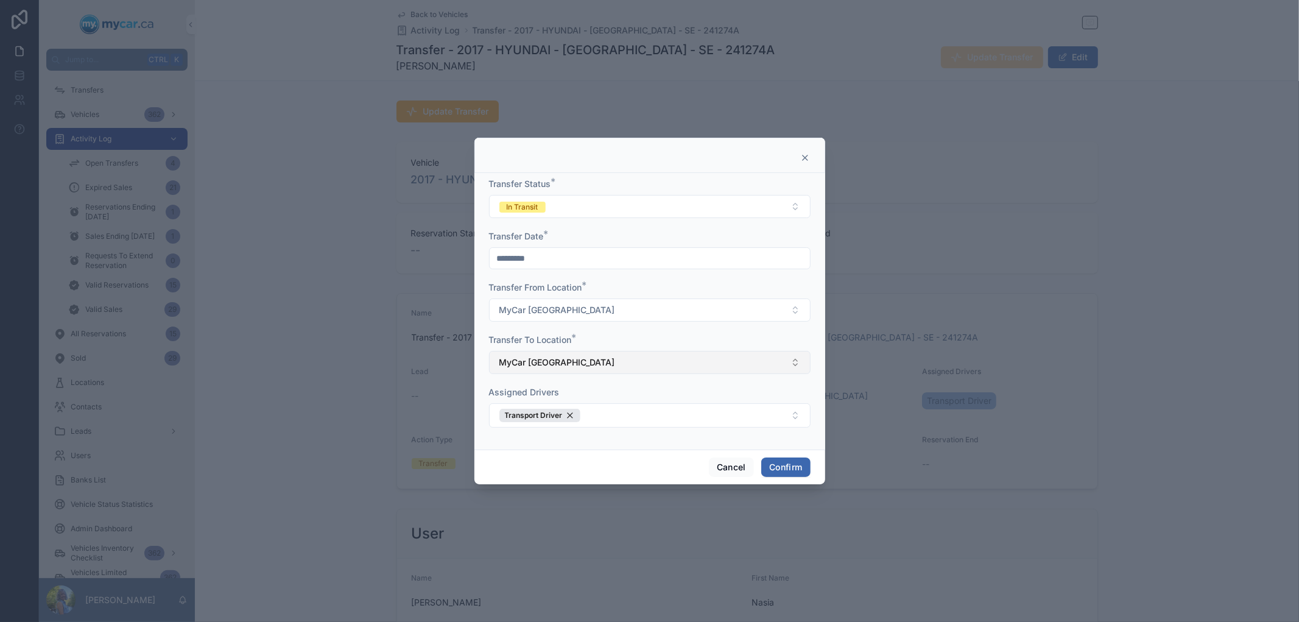
click at [574, 362] on button "MyCar [GEOGRAPHIC_DATA]" at bounding box center [649, 362] width 321 height 23
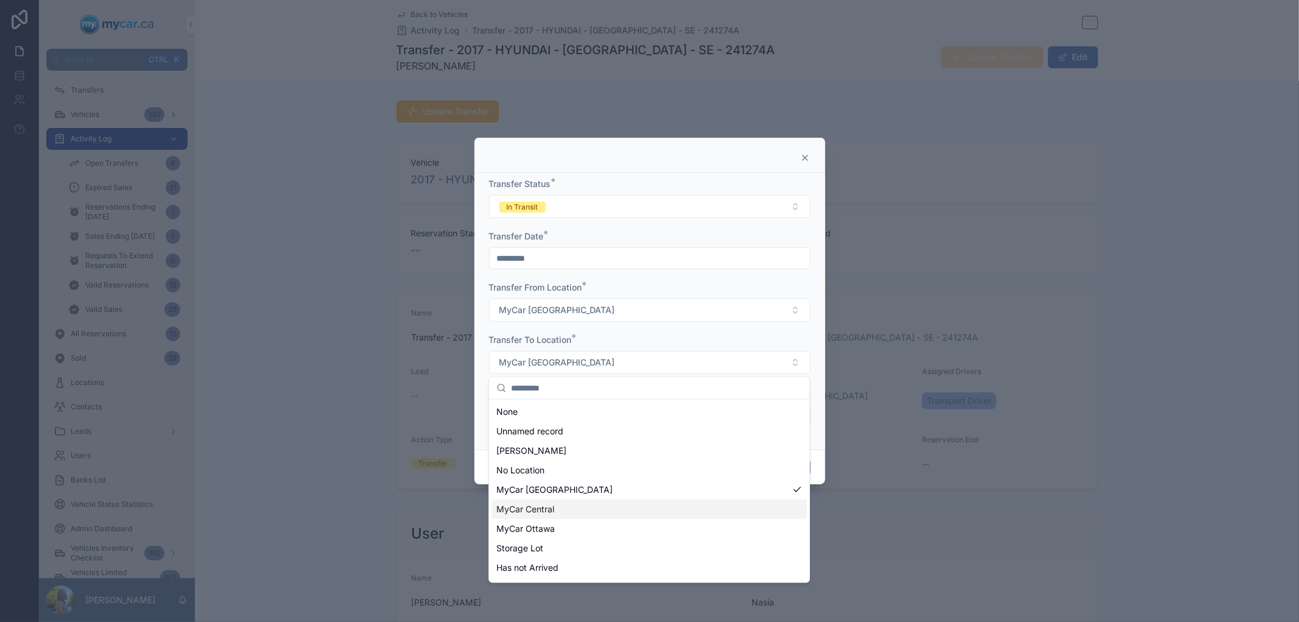
click at [563, 515] on div "MyCar Central" at bounding box center [648, 508] width 315 height 19
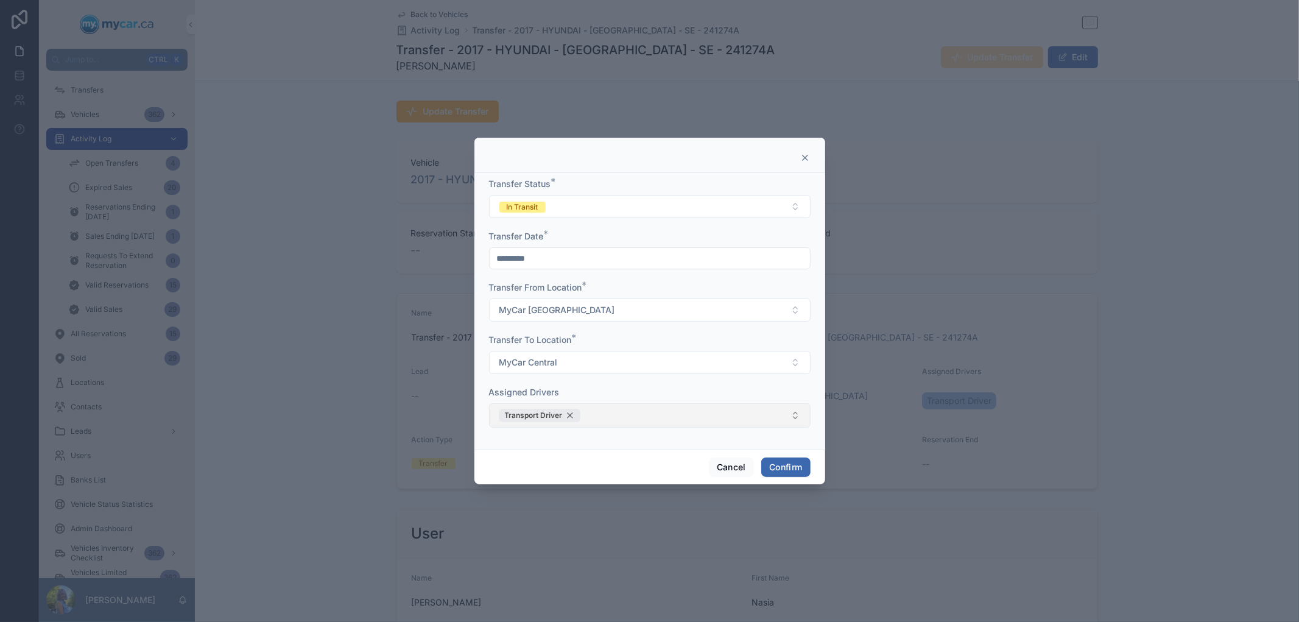
click at [569, 411] on div "Transport Driver" at bounding box center [539, 414] width 81 height 13
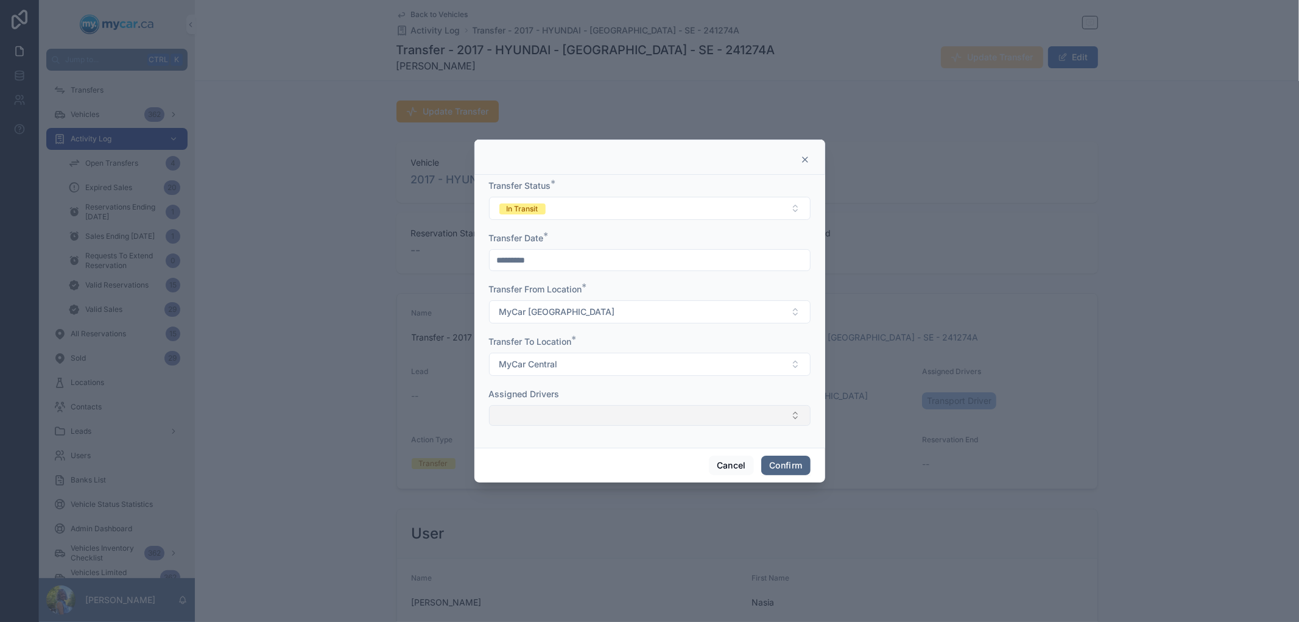
click at [779, 465] on button "Confirm" at bounding box center [785, 464] width 49 height 19
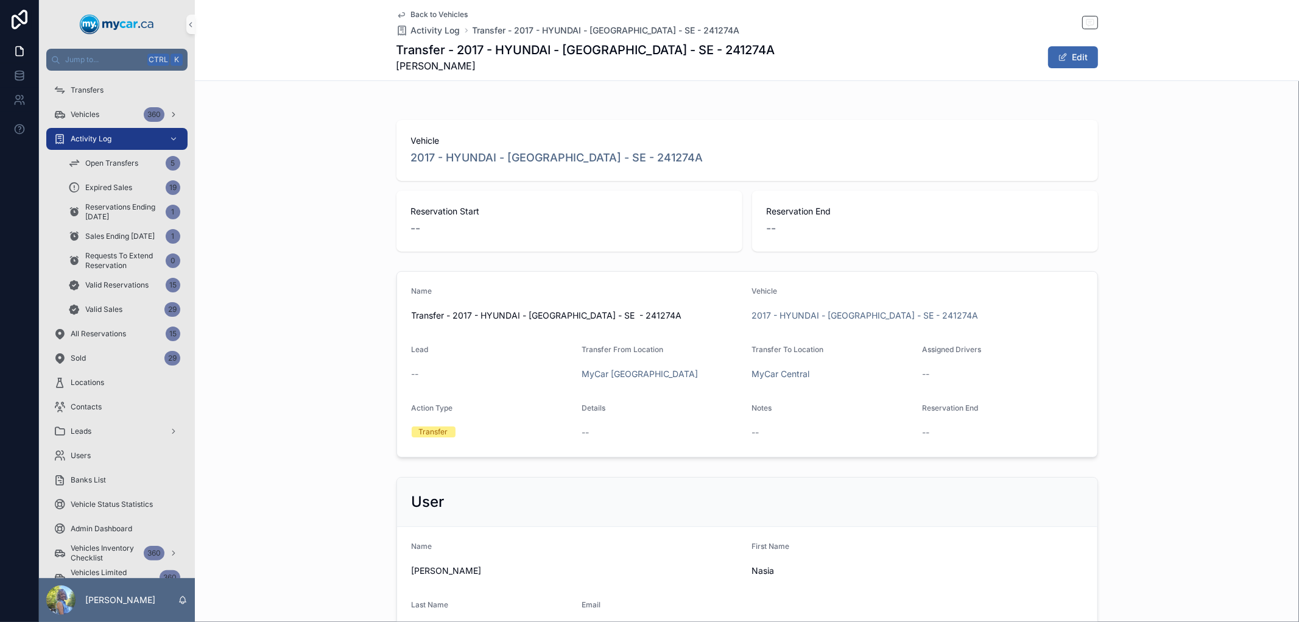
click at [631, 106] on div "Vehicle 2017 - HYUNDAI - [GEOGRAPHIC_DATA] - SE - 241274A Reservation Start -- …" at bounding box center [747, 529] width 1104 height 866
